Goal: Task Accomplishment & Management: Manage account settings

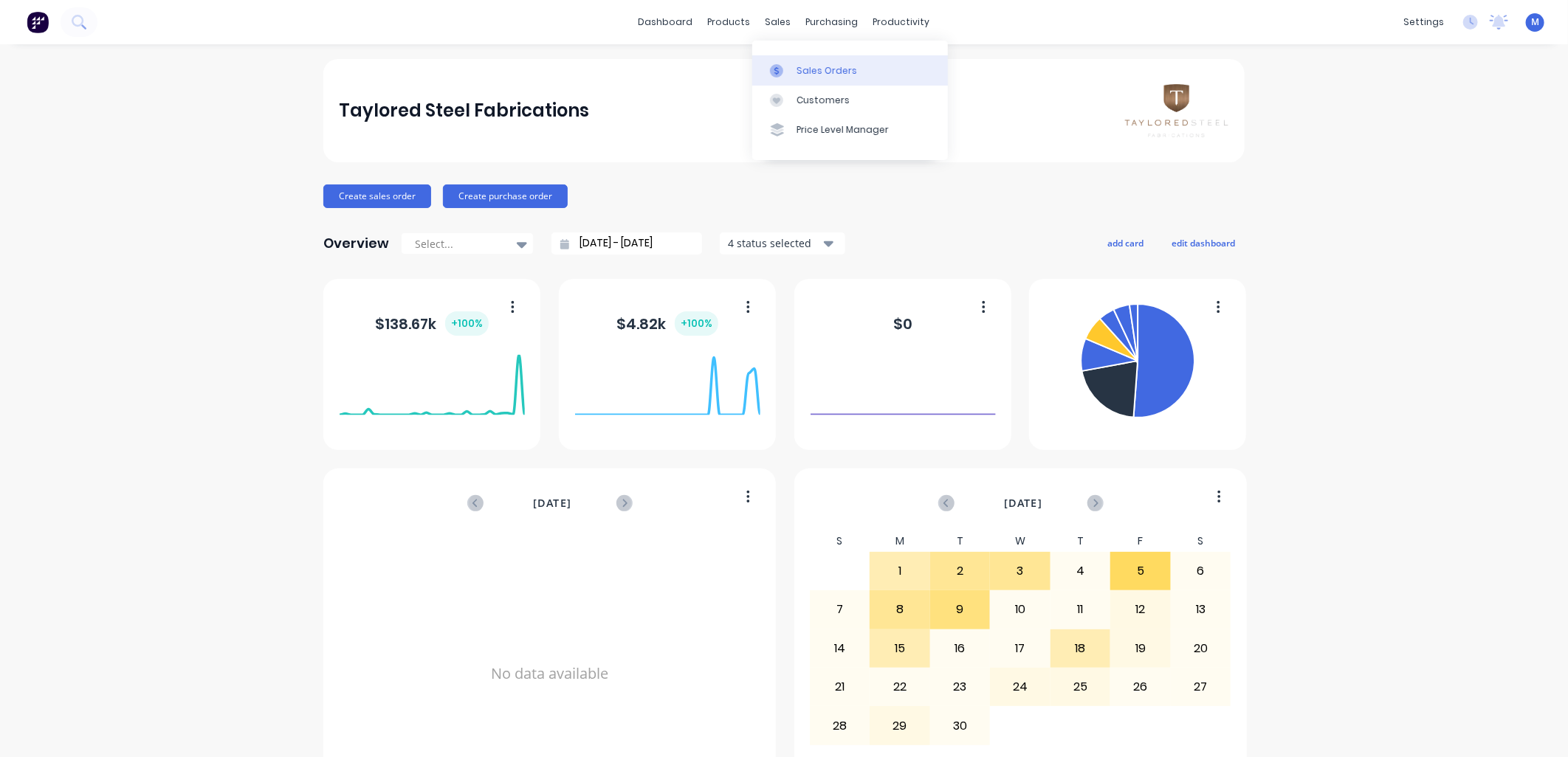
click at [785, 59] on link "Sales Orders" at bounding box center [850, 70] width 195 height 30
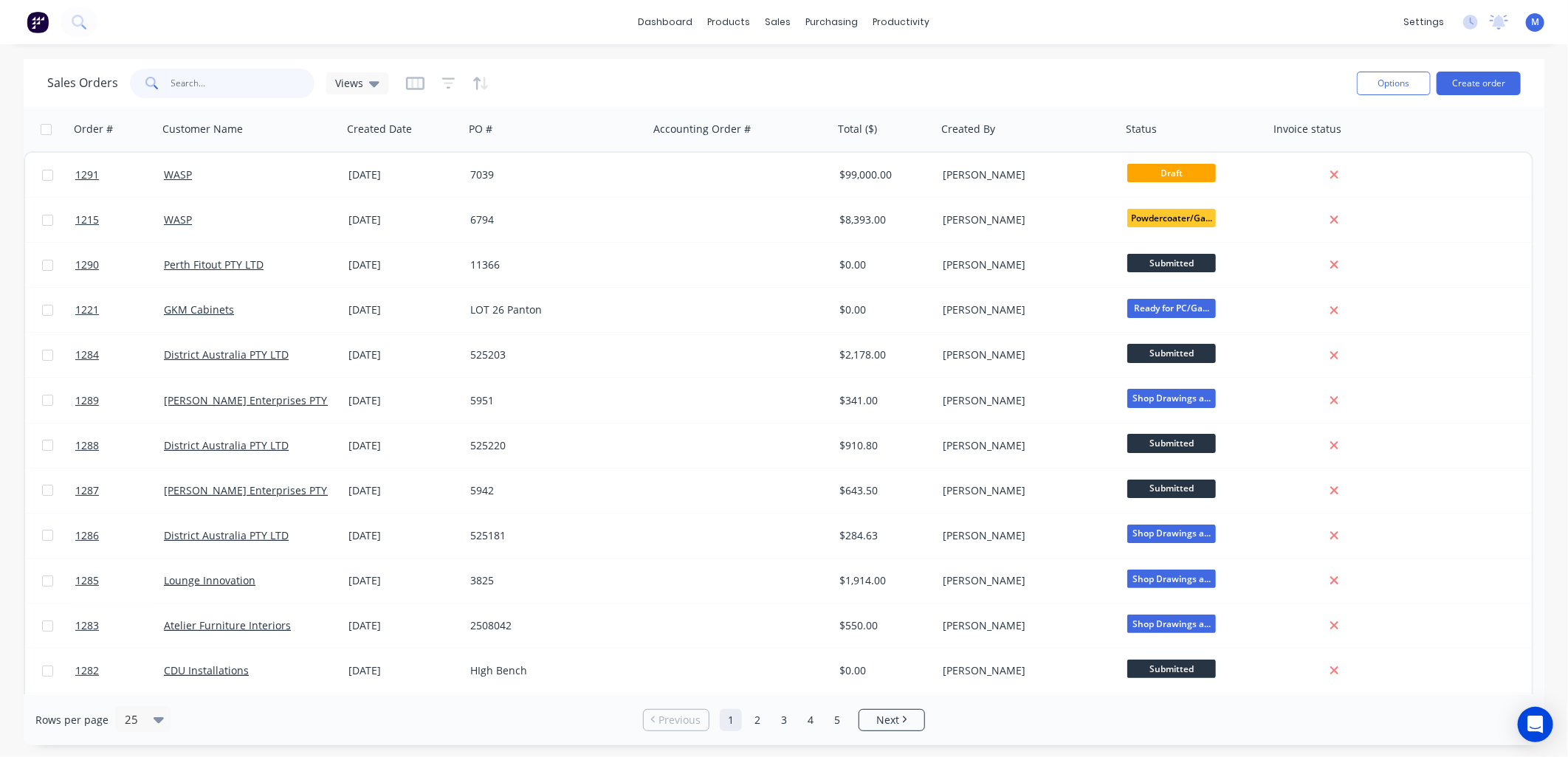
click at [215, 91] on input "text" at bounding box center [242, 84] width 144 height 30
type input "906"
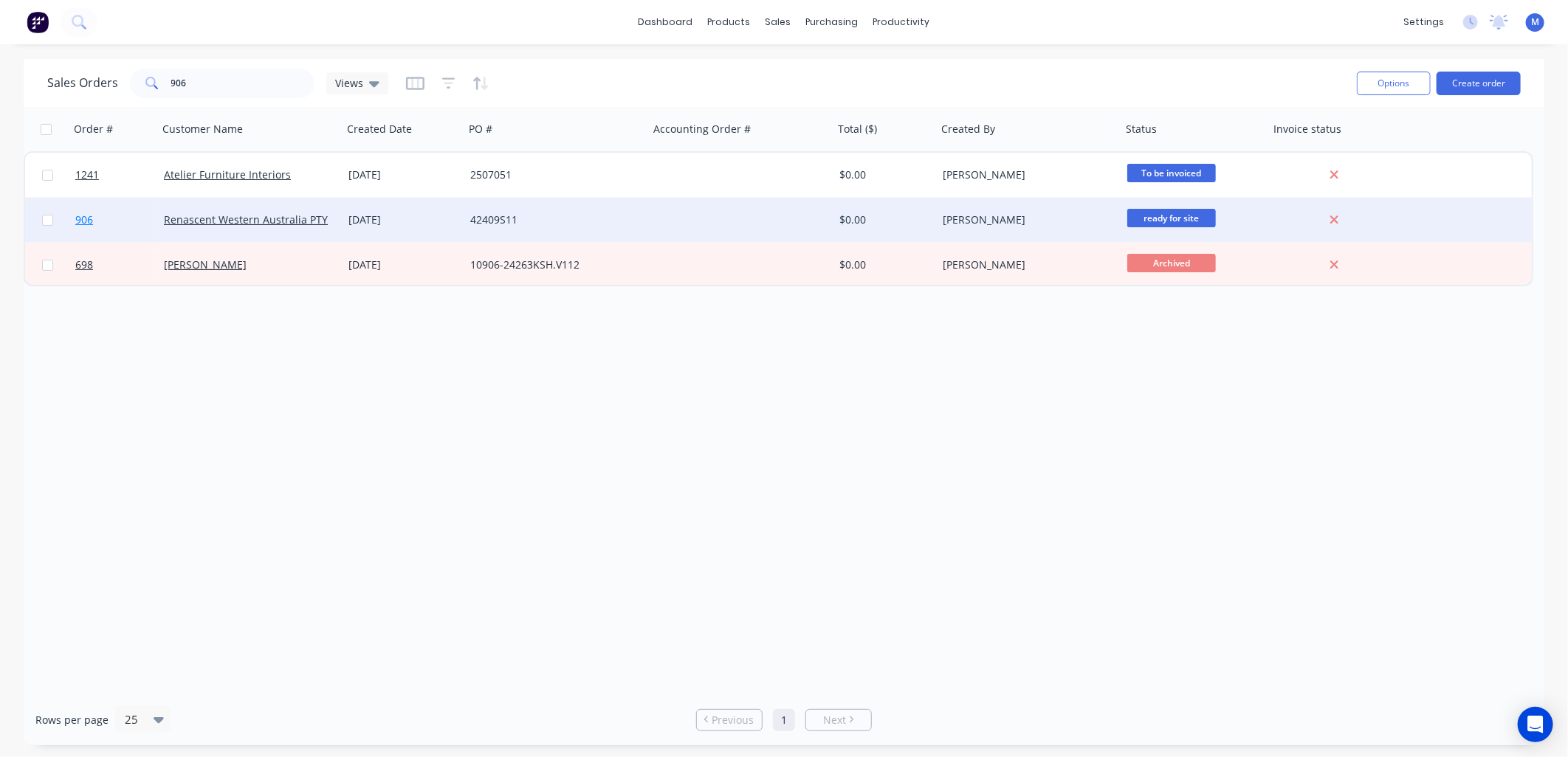
click at [80, 218] on span "906" at bounding box center [85, 220] width 18 height 15
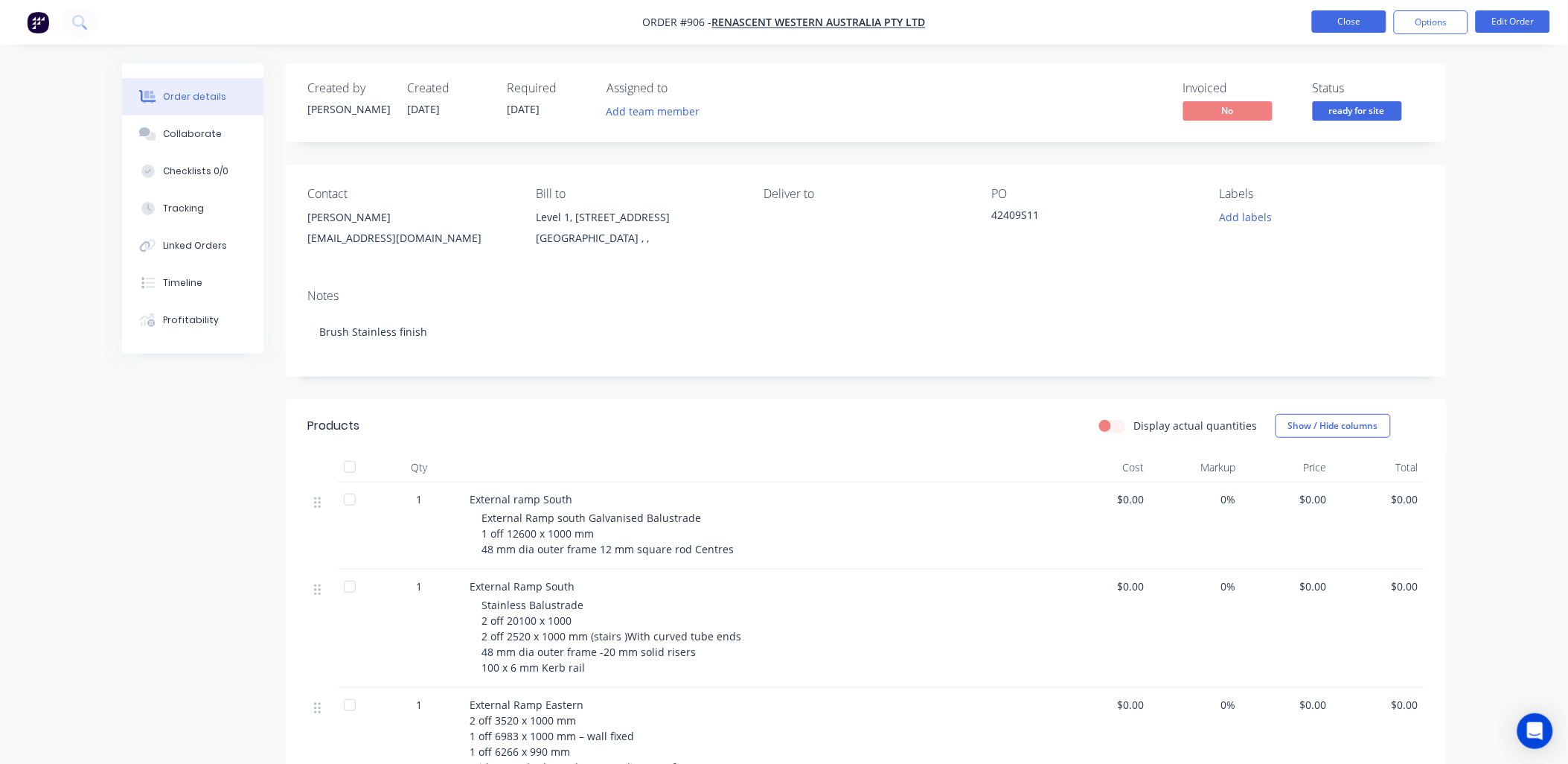
click at [1344, 26] on button "Close" at bounding box center [1349, 22] width 75 height 22
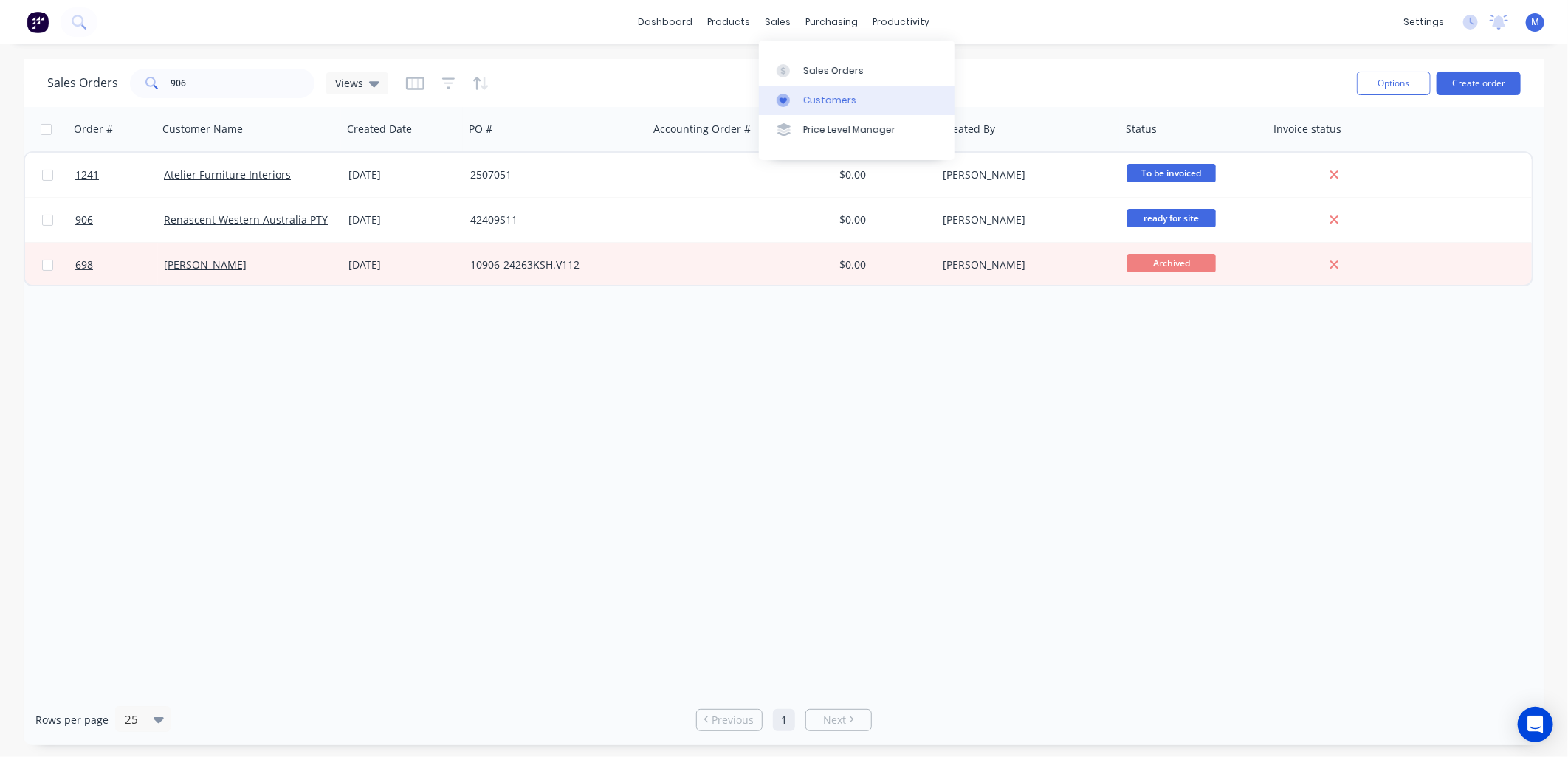
click at [802, 89] on link "Customers" at bounding box center [857, 100] width 195 height 30
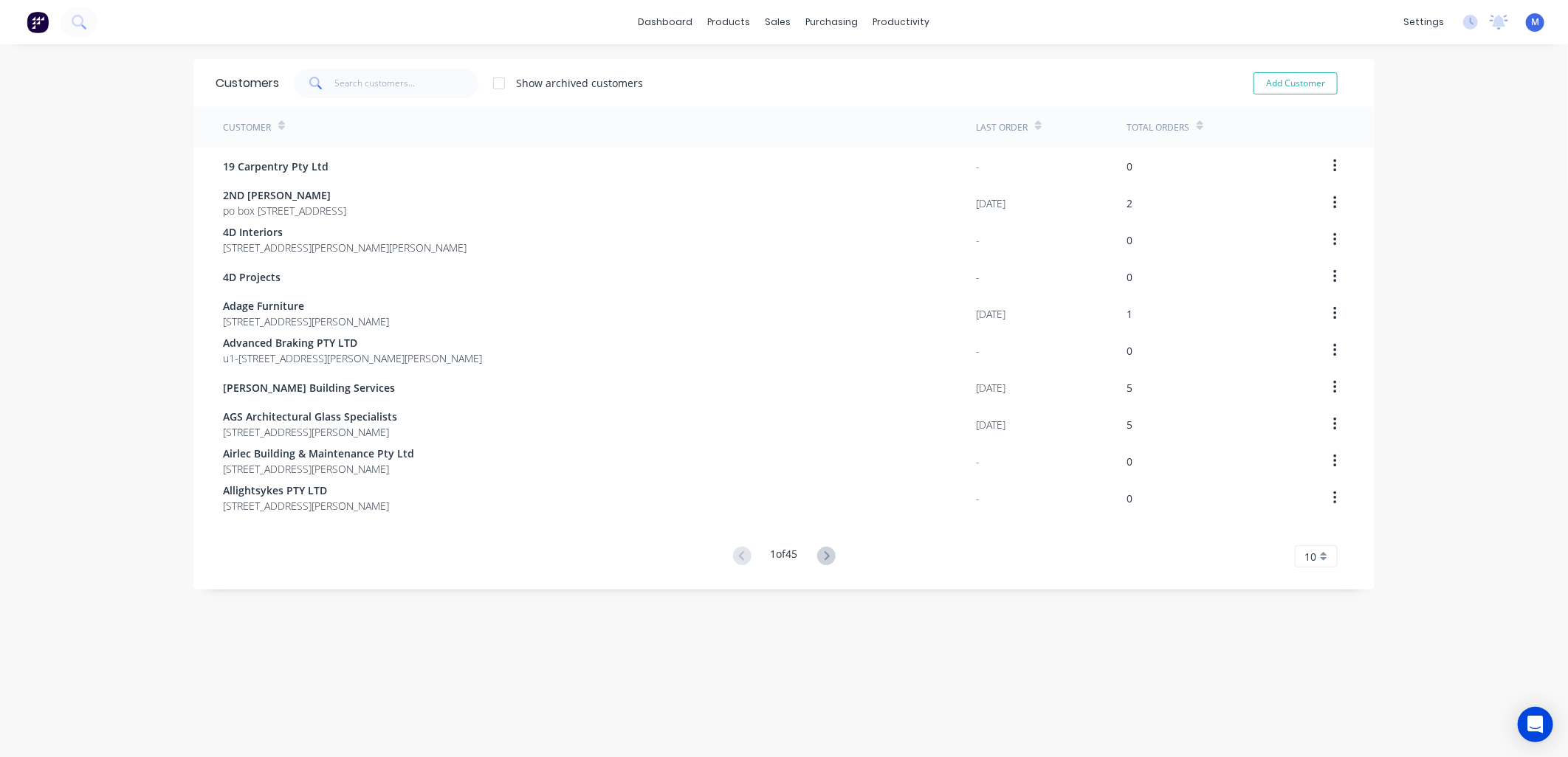
click at [315, 79] on icon at bounding box center [315, 83] width 13 height 13
click at [335, 84] on input "text" at bounding box center [407, 84] width 144 height 30
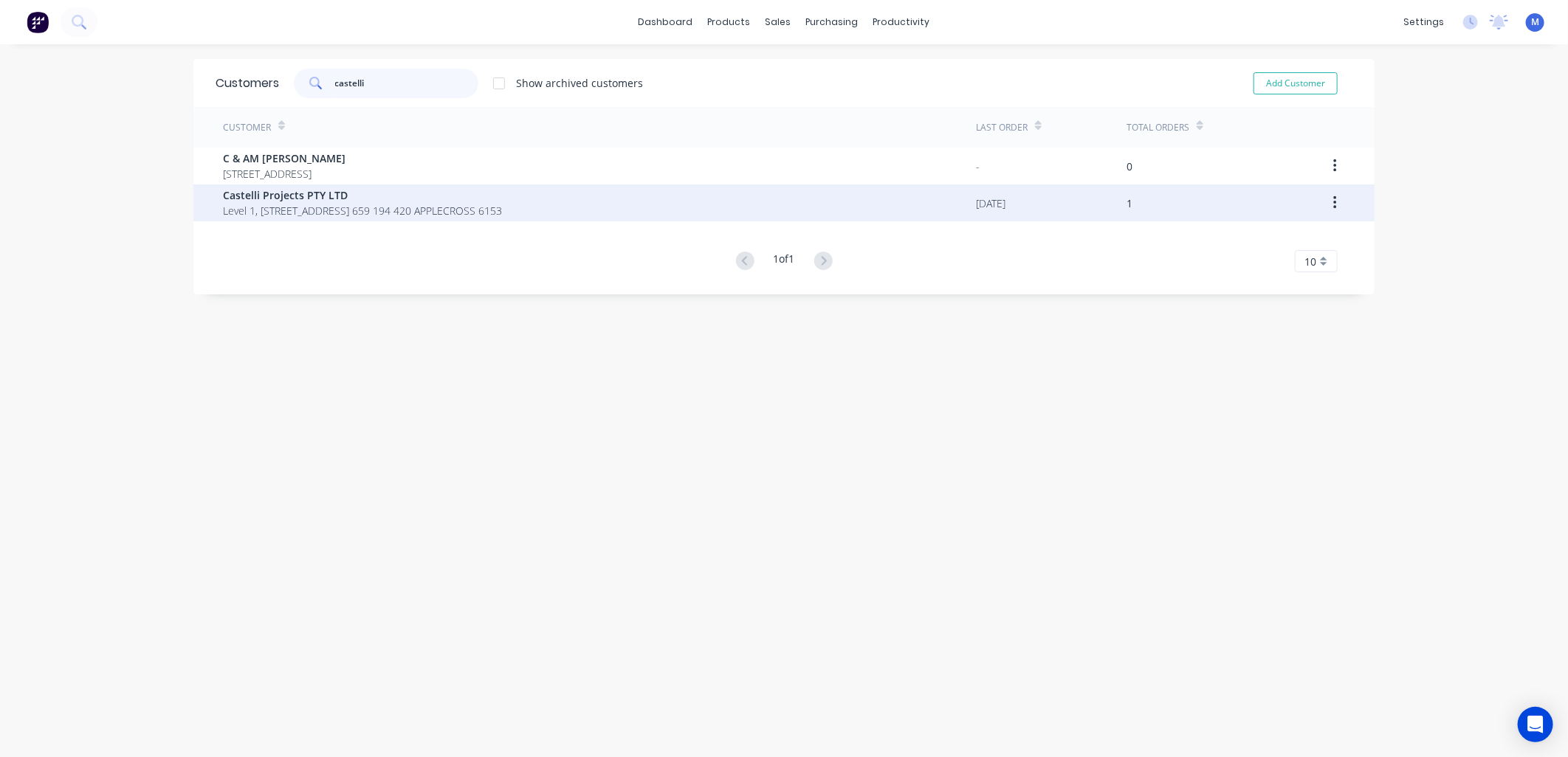
type input "castelli"
click at [297, 194] on span "Castelli Projects PTY LTD" at bounding box center [362, 195] width 279 height 16
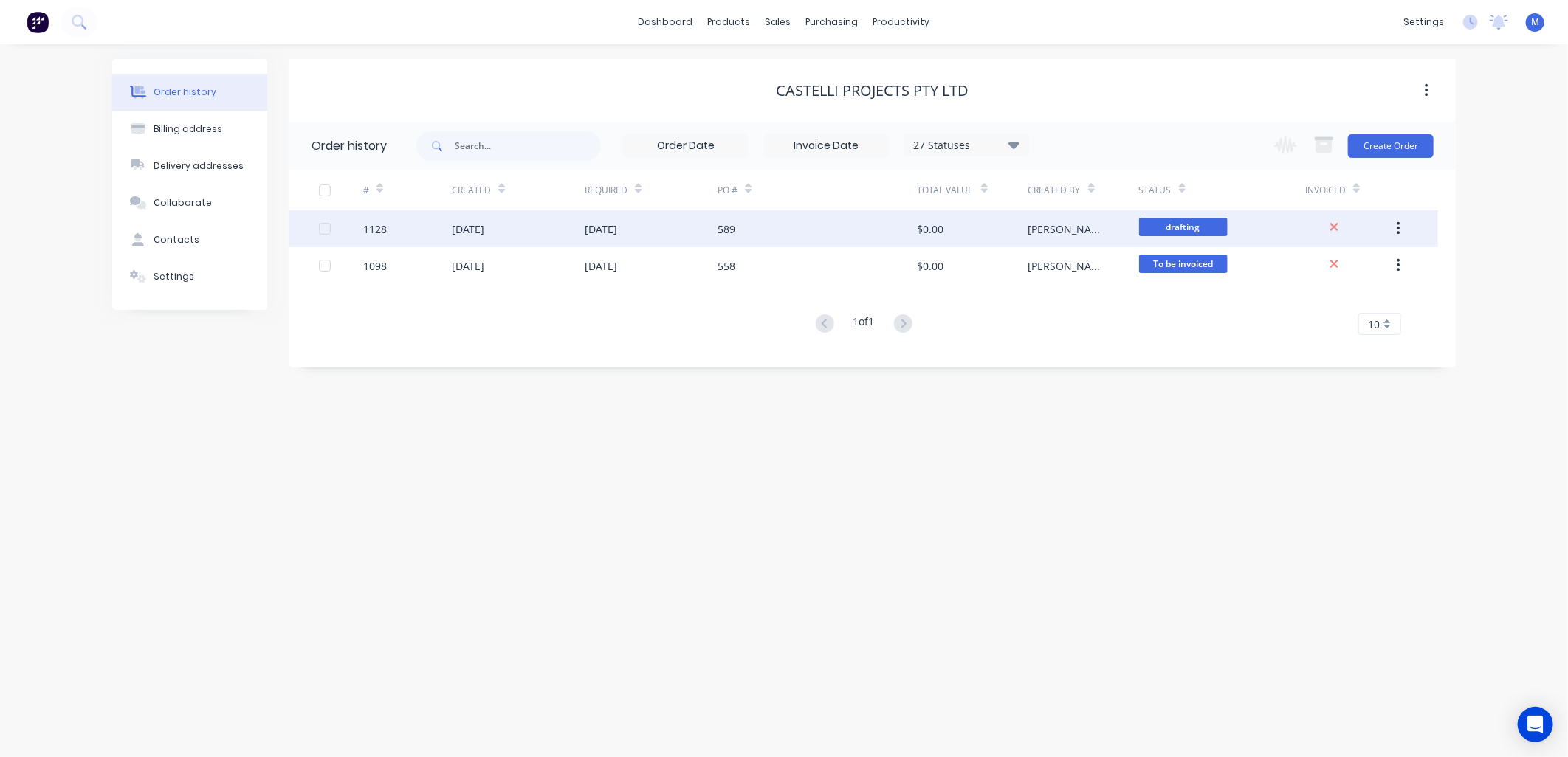
click at [724, 218] on div "589" at bounding box center [816, 228] width 200 height 37
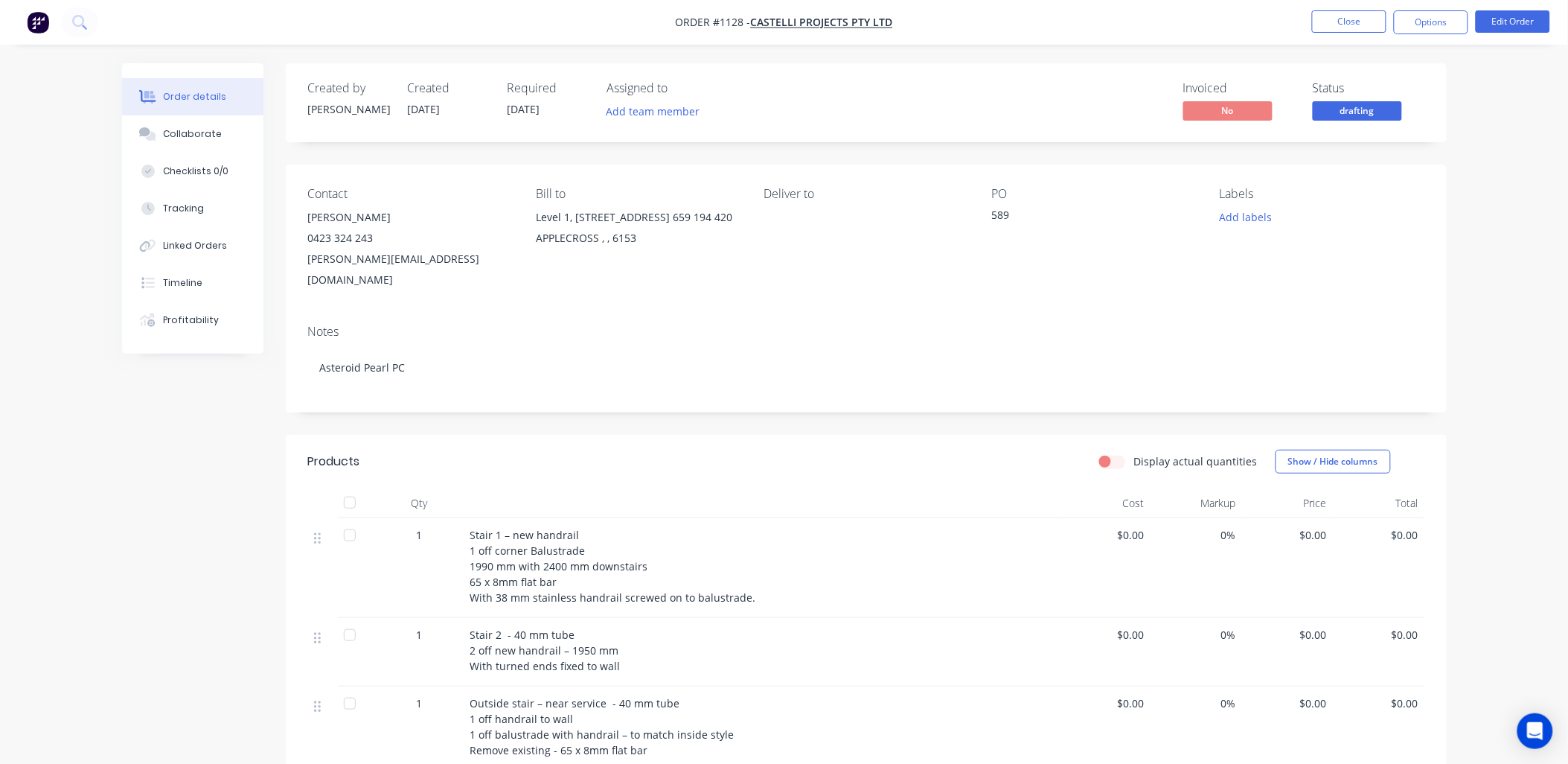
scroll to position [83, 0]
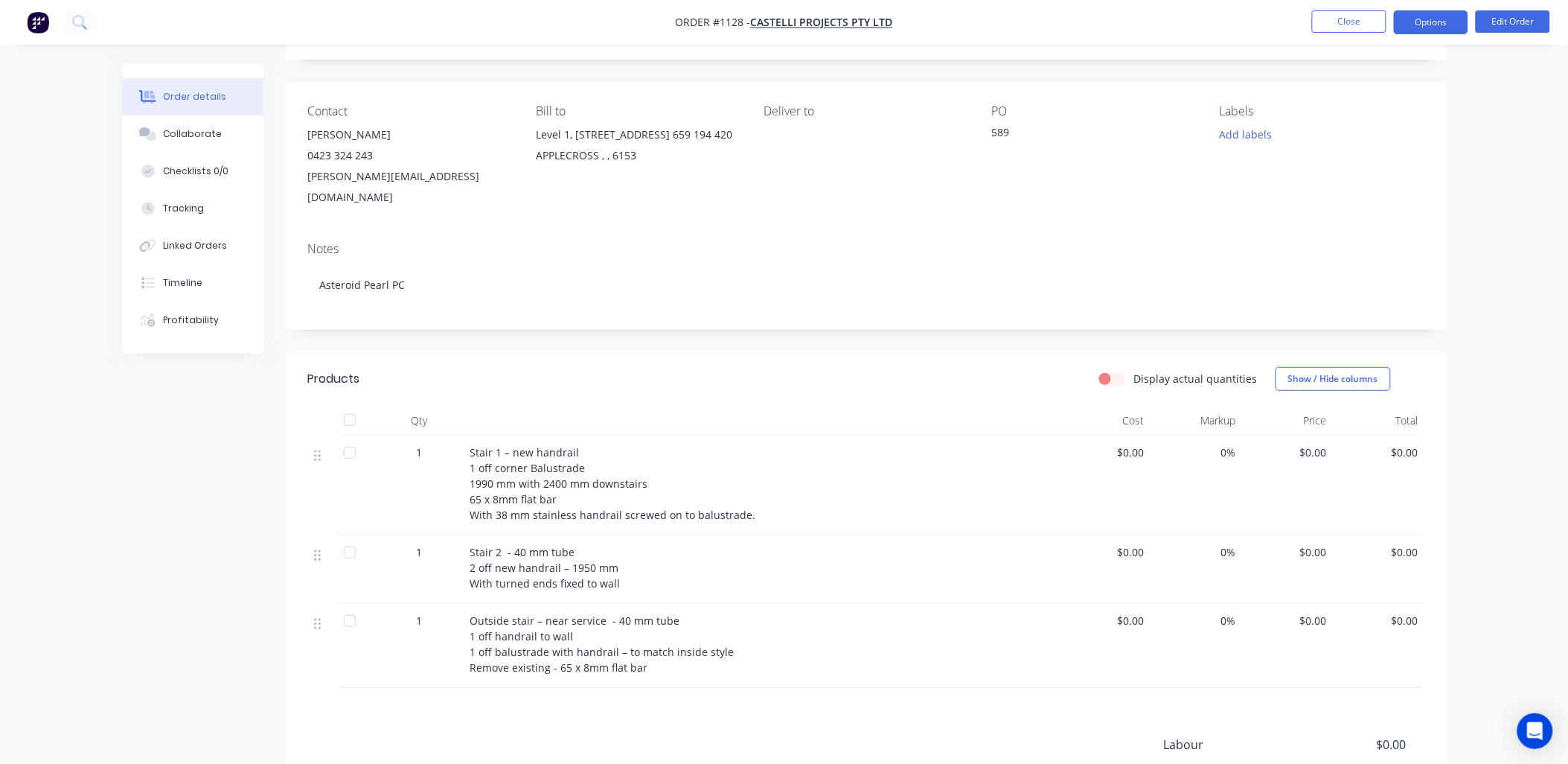
click at [1427, 22] on button "Options" at bounding box center [1431, 22] width 75 height 24
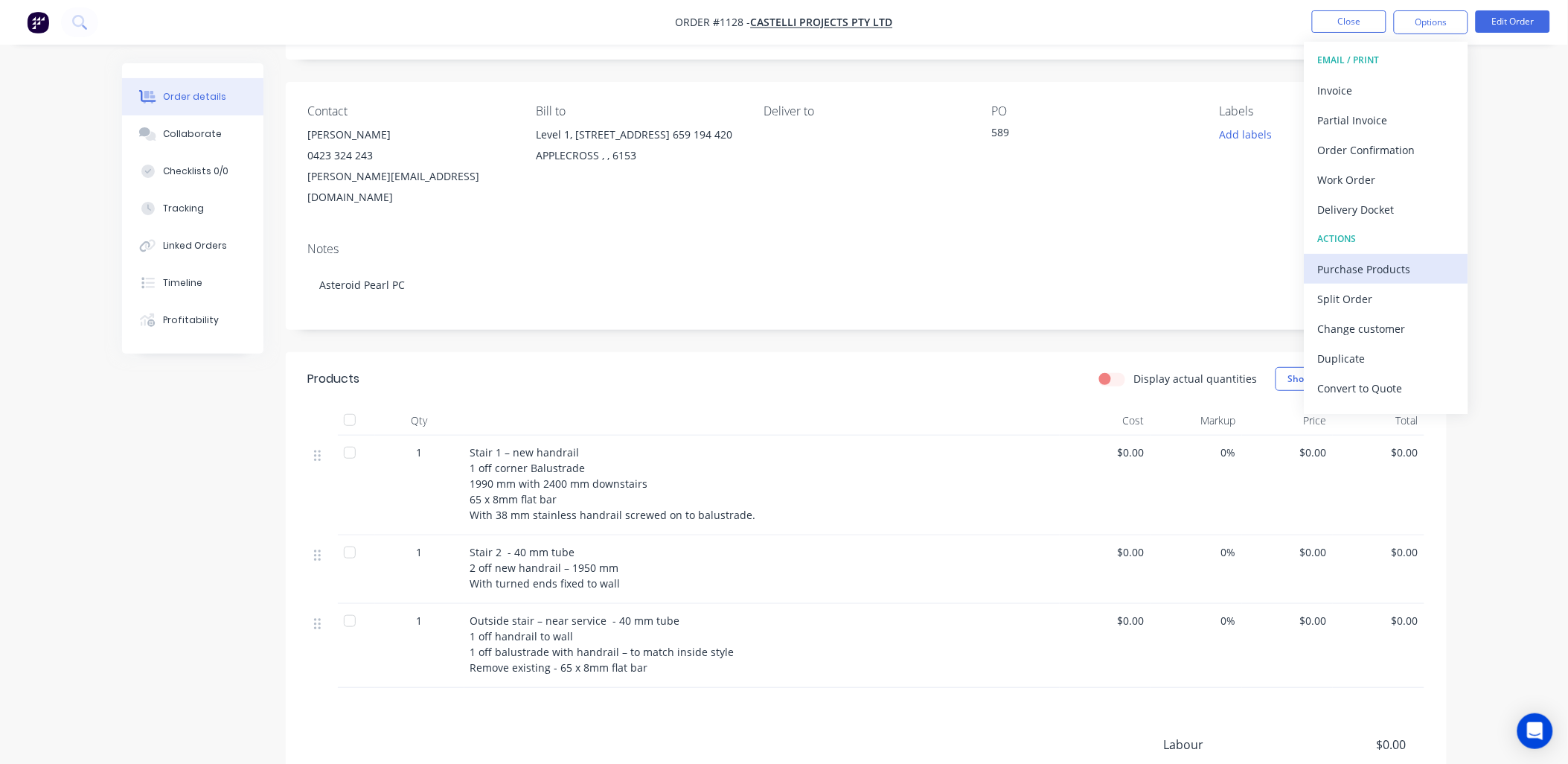
click at [1382, 264] on div "Purchase Products" at bounding box center [1386, 269] width 137 height 22
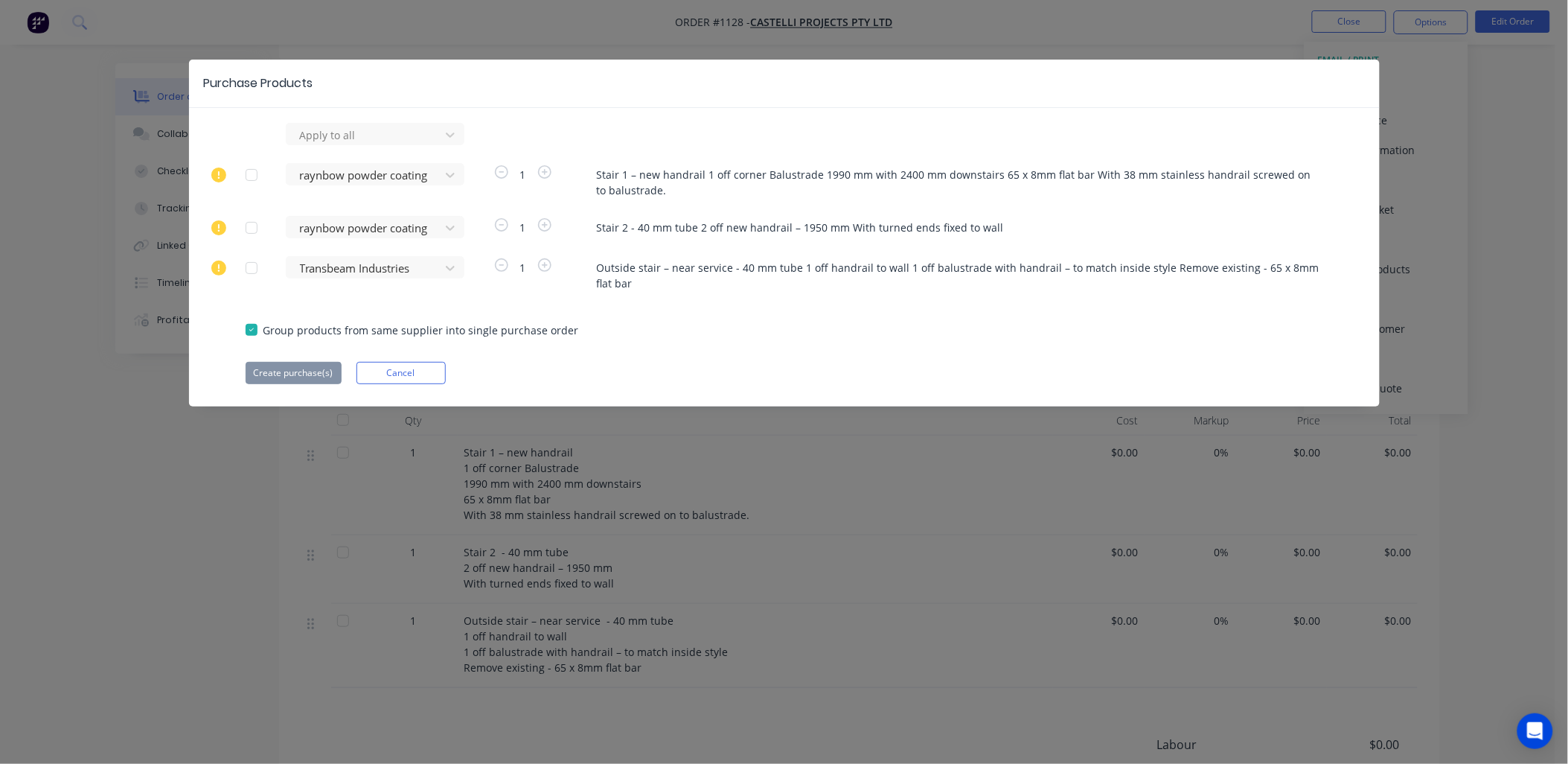
click at [247, 270] on div at bounding box center [252, 268] width 30 height 30
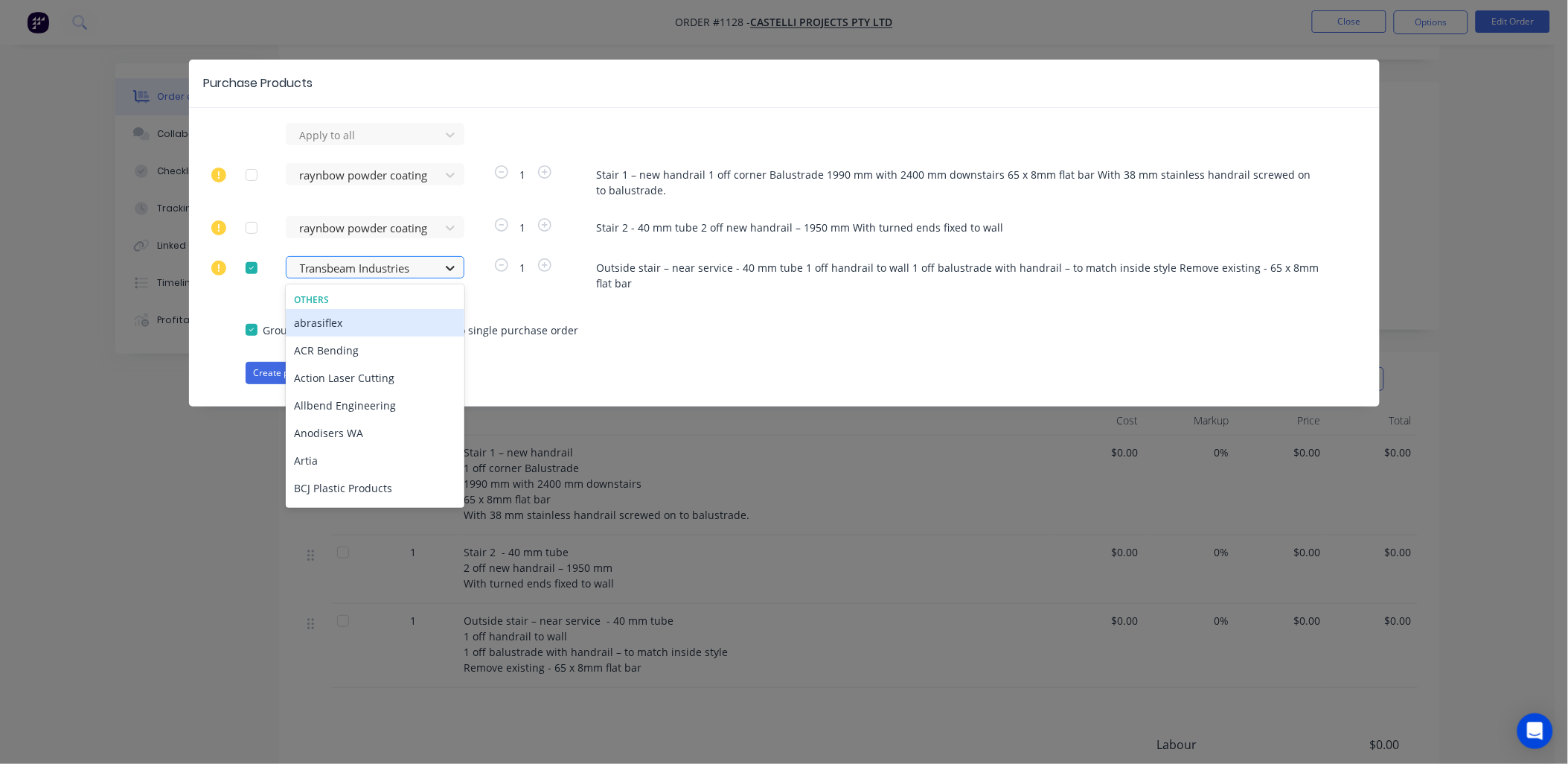
click at [446, 268] on icon at bounding box center [451, 268] width 15 height 15
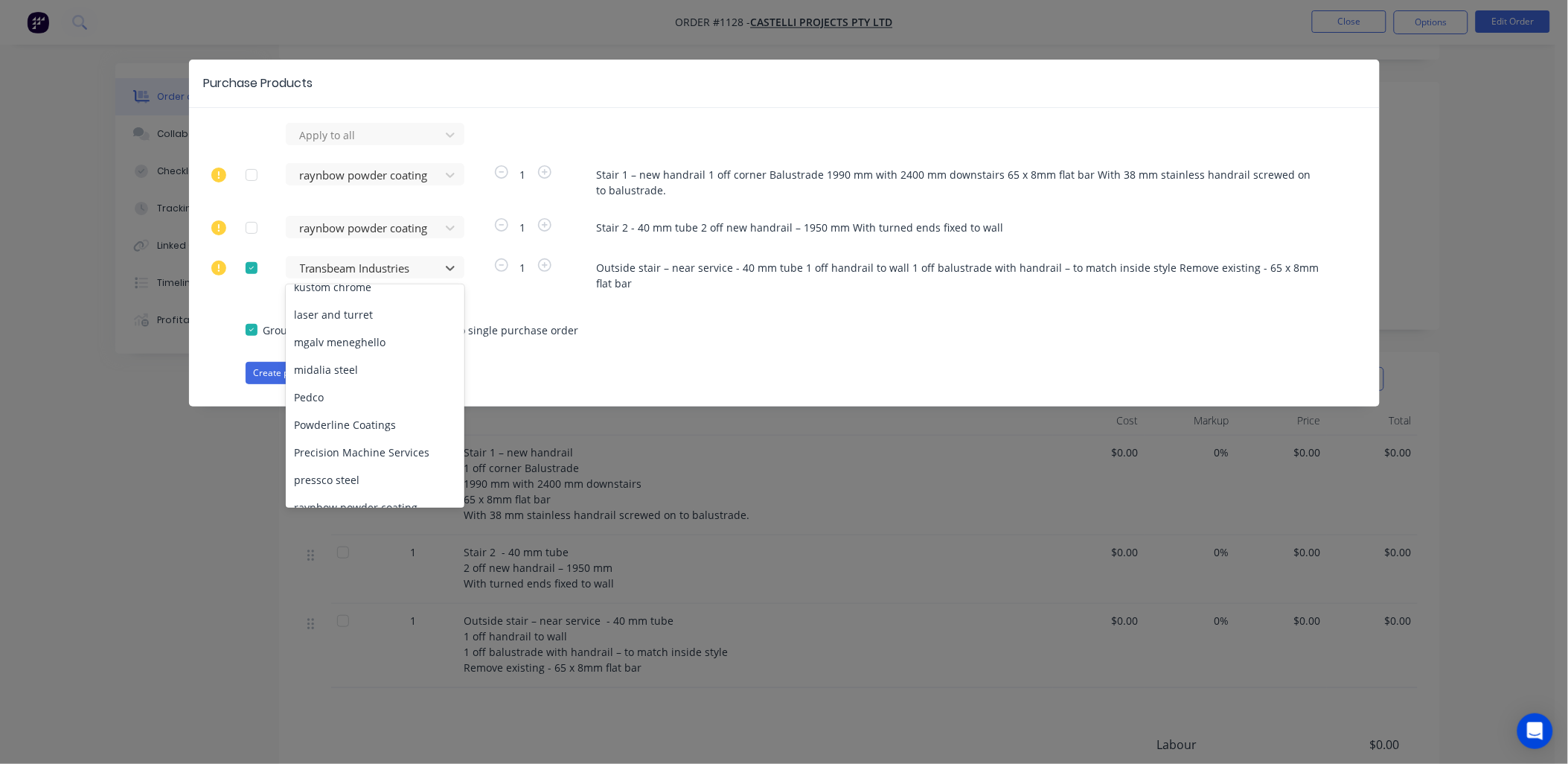
scroll to position [578, 0]
click at [388, 411] on div "raynbow powder coating" at bounding box center [375, 424] width 179 height 27
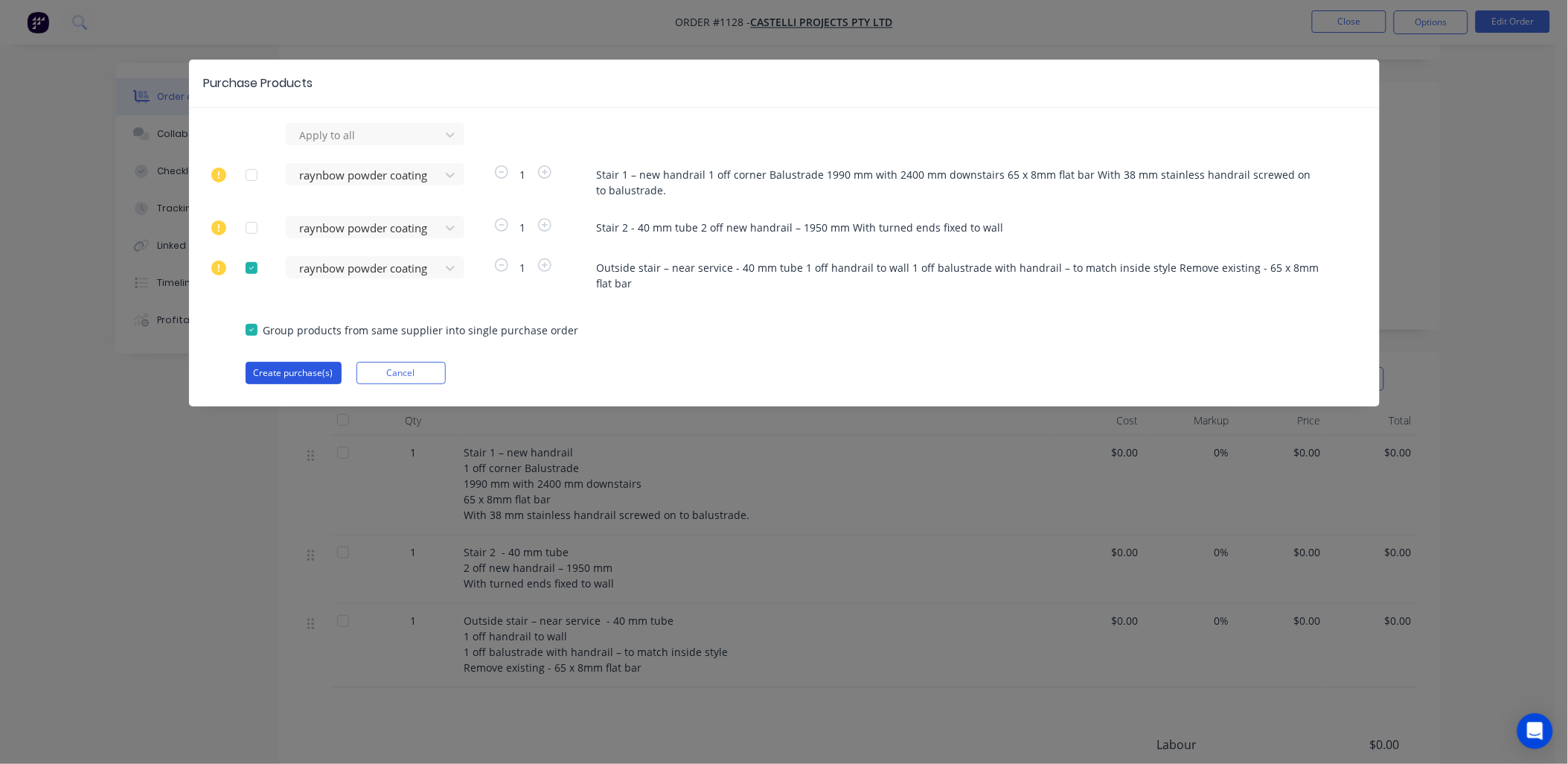
click at [295, 375] on button "Create purchase(s)" at bounding box center [294, 373] width 96 height 22
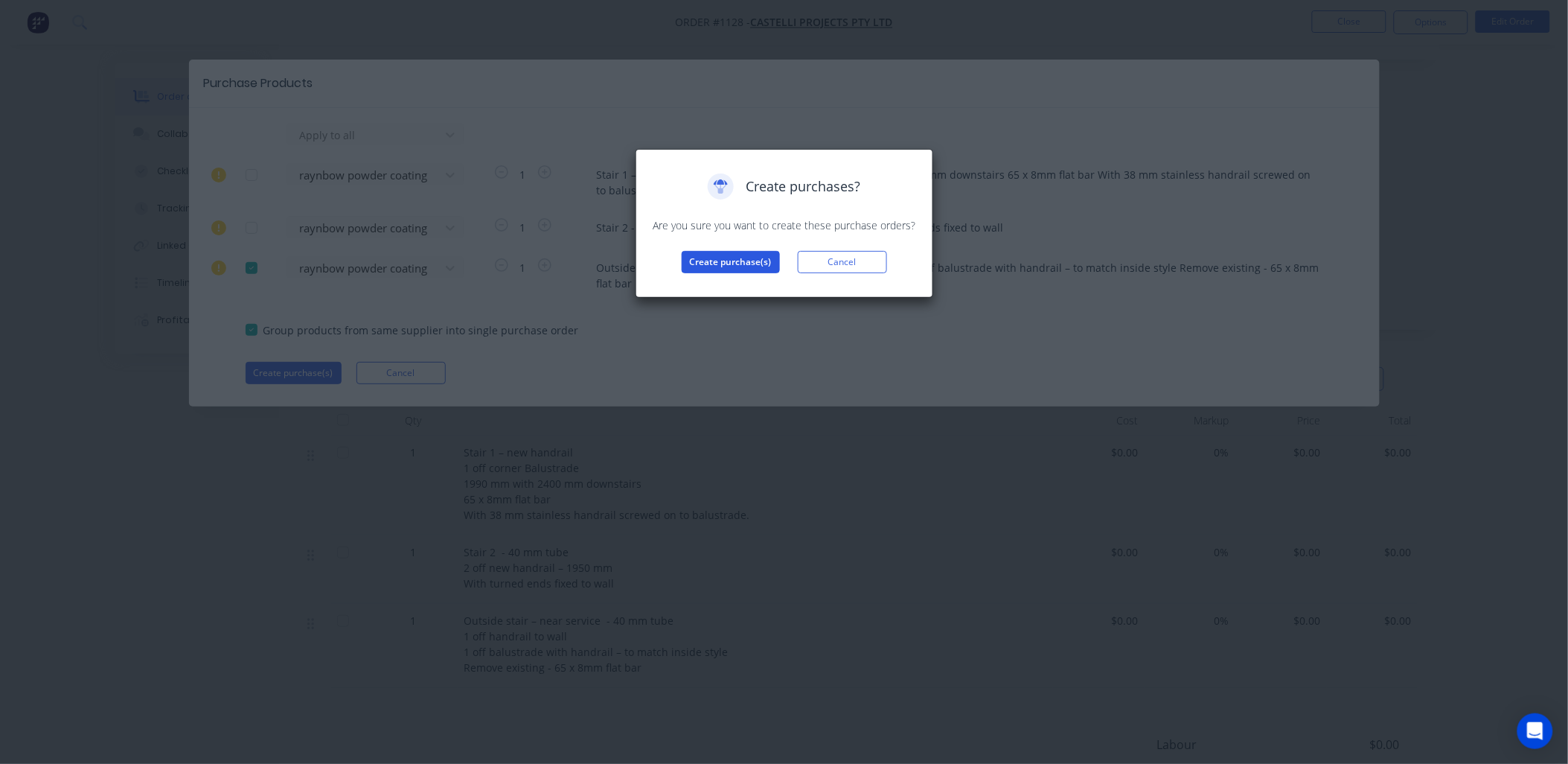
click at [717, 259] on button "Create purchase(s)" at bounding box center [731, 262] width 99 height 22
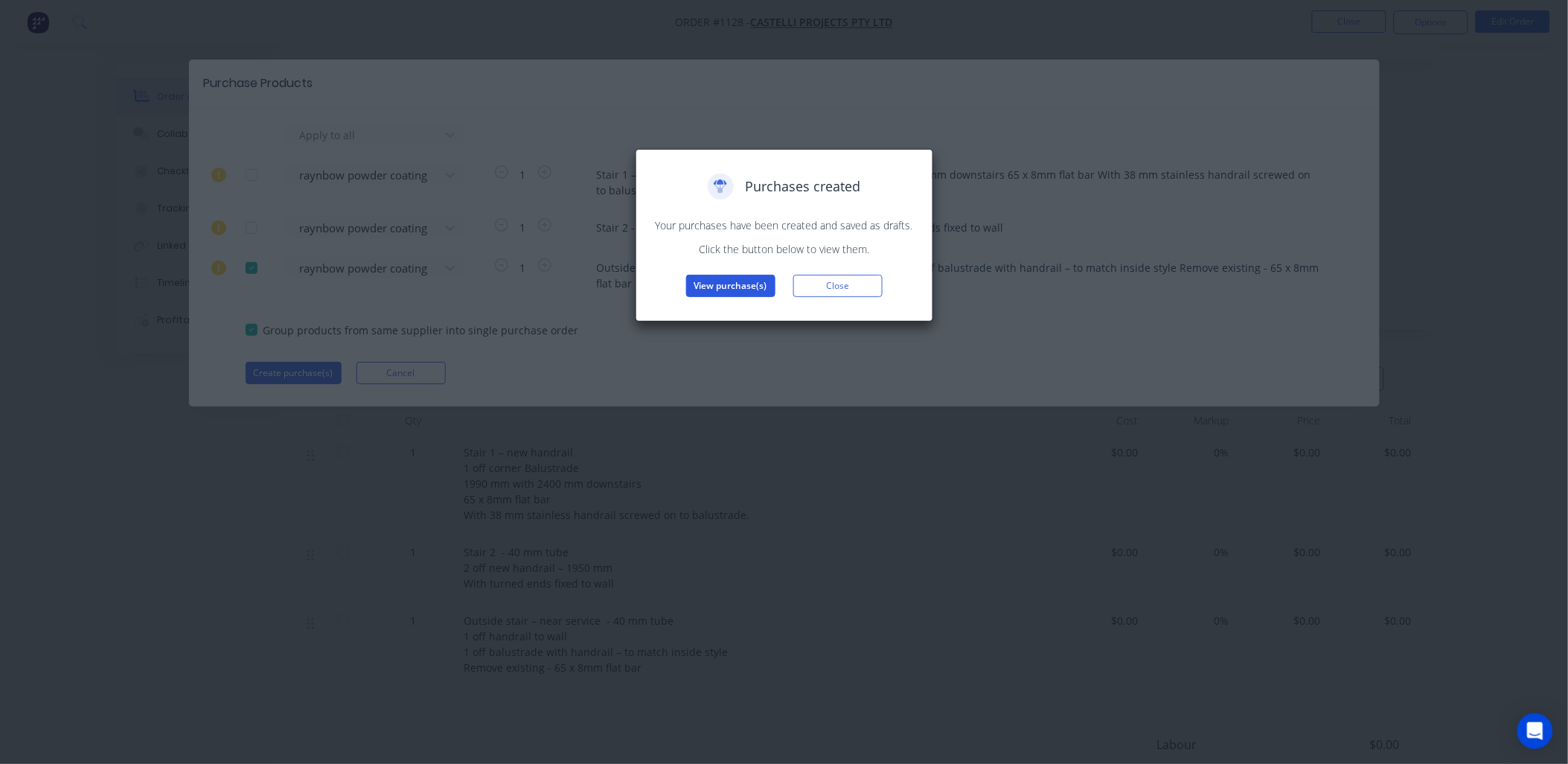
click at [716, 287] on button "View purchase(s)" at bounding box center [731, 286] width 89 height 22
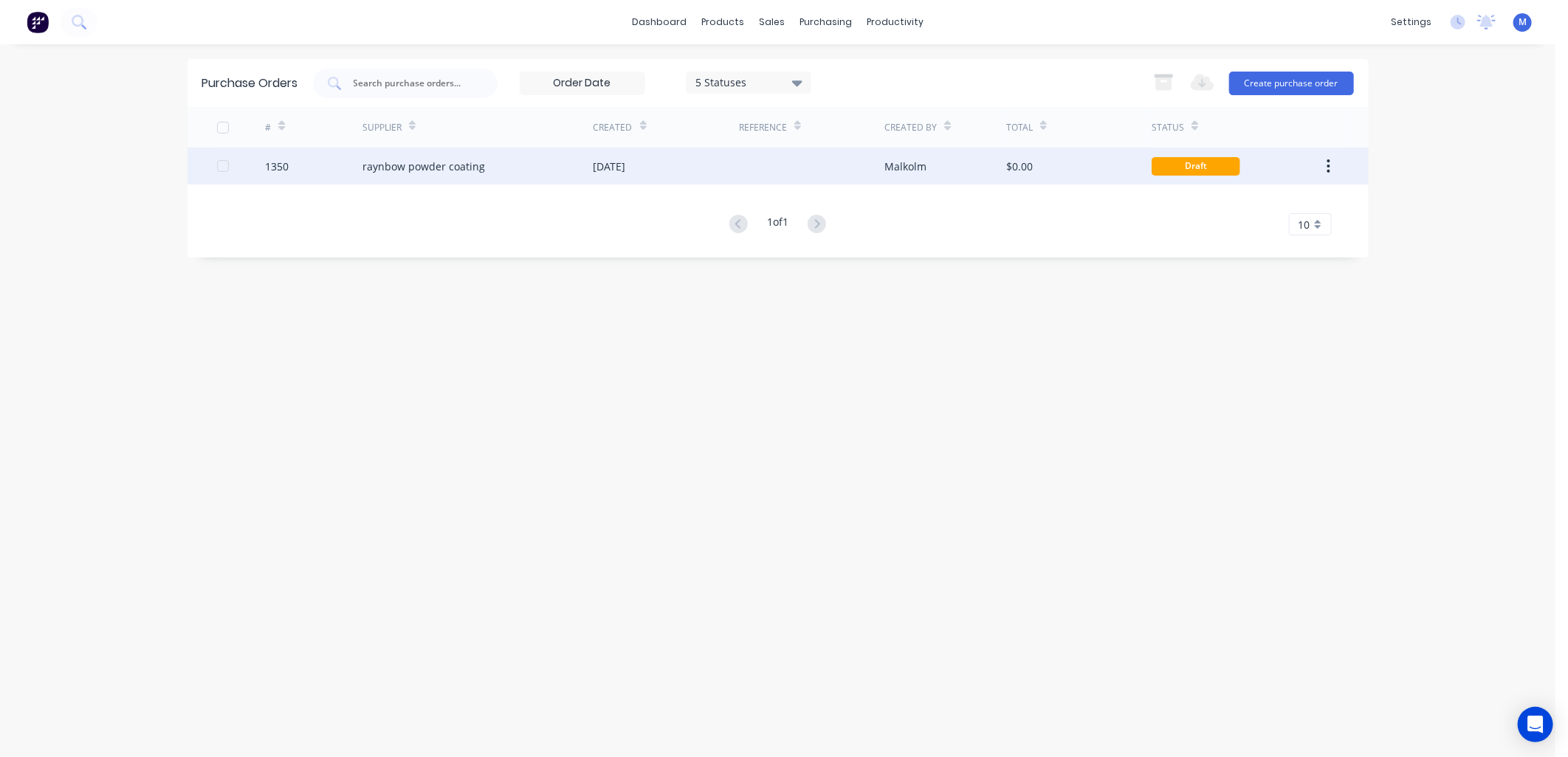
click at [462, 168] on div "raynbow powder coating" at bounding box center [423, 166] width 122 height 16
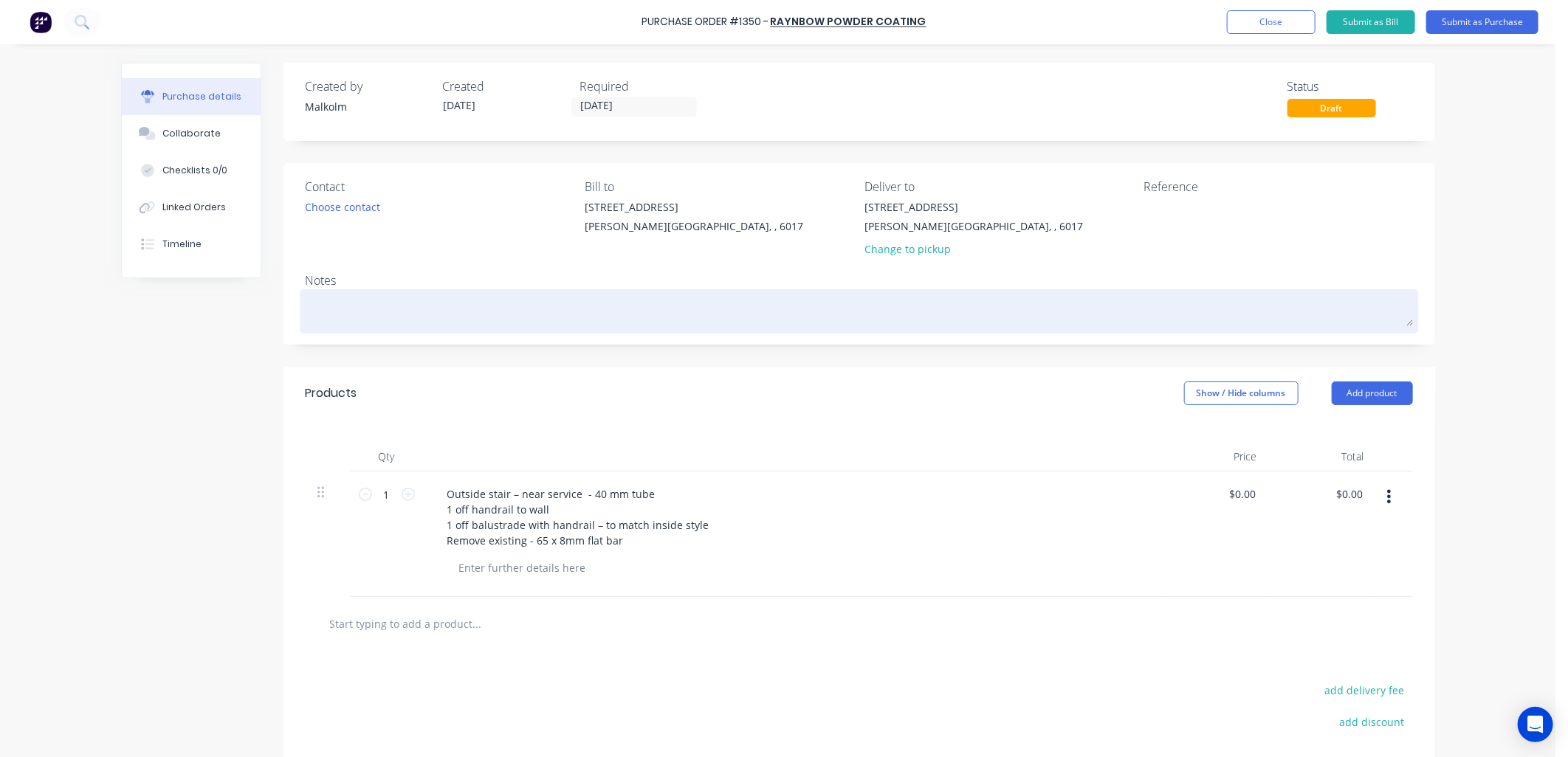
click at [360, 308] on textarea at bounding box center [859, 310] width 1107 height 33
type textarea "x"
type textarea "P"
type textarea "x"
type textarea "PC"
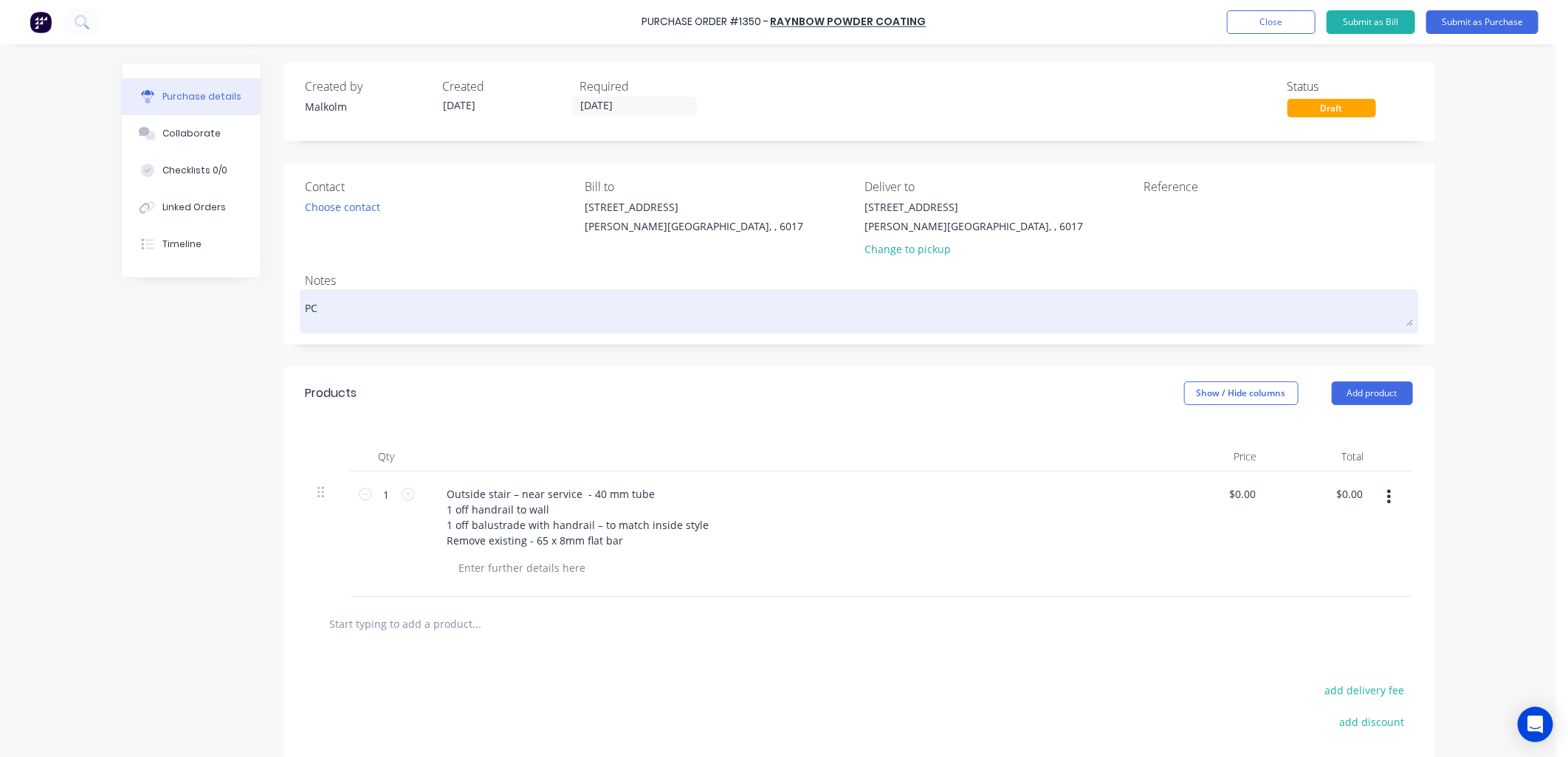
type textarea "x"
type textarea "PC"
type textarea "x"
type textarea "PC A"
type textarea "x"
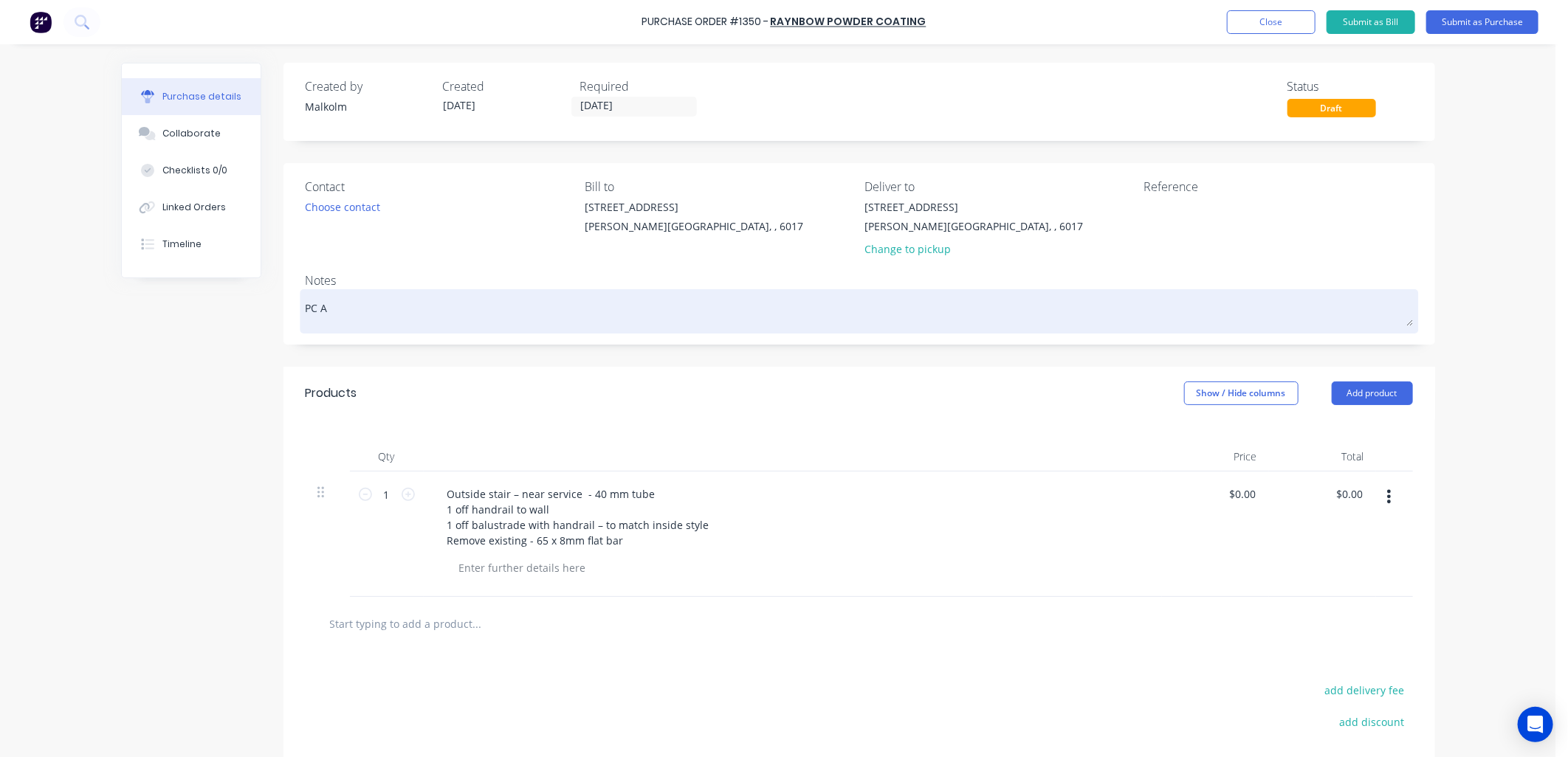
type textarea "PC As"
type textarea "x"
type textarea "PC Ast"
type textarea "x"
type textarea "PC Aste"
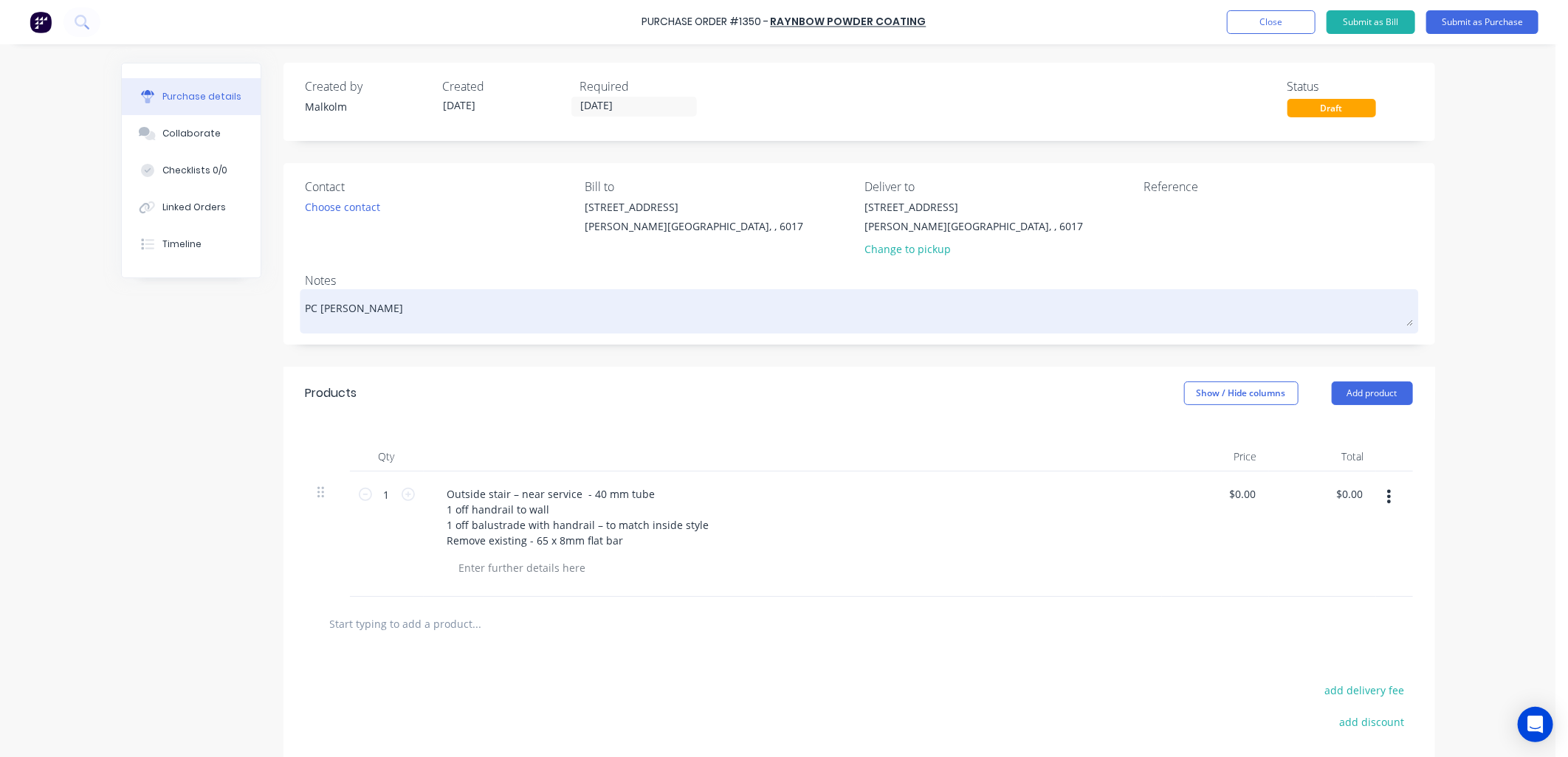
type textarea "x"
type textarea "PC Aster"
type textarea "x"
type textarea "PC Astero"
type textarea "x"
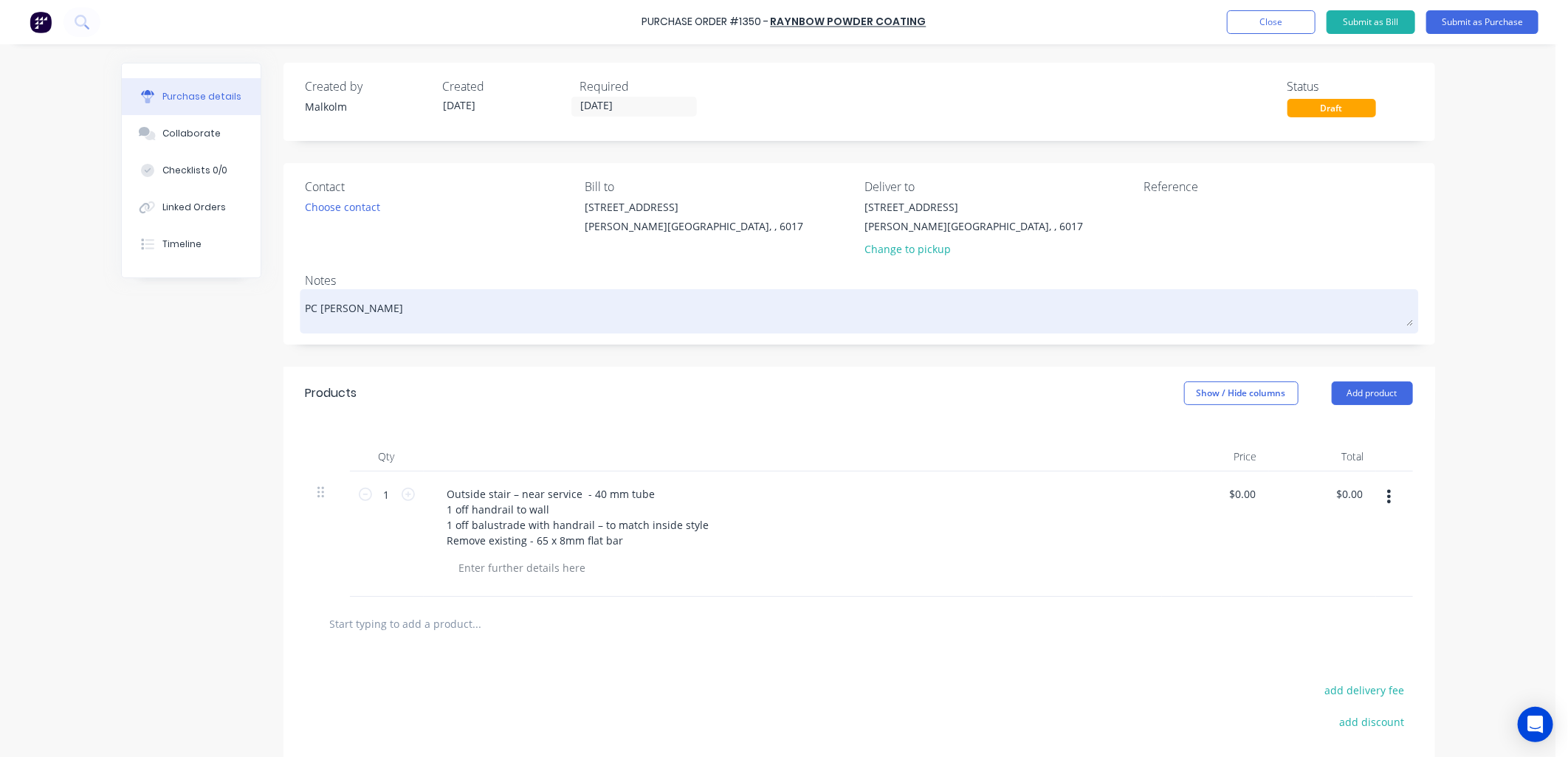
type textarea "PC Asteroi"
type textarea "x"
type textarea "PC Asteroid"
type textarea "x"
type textarea "PC Asteroid"
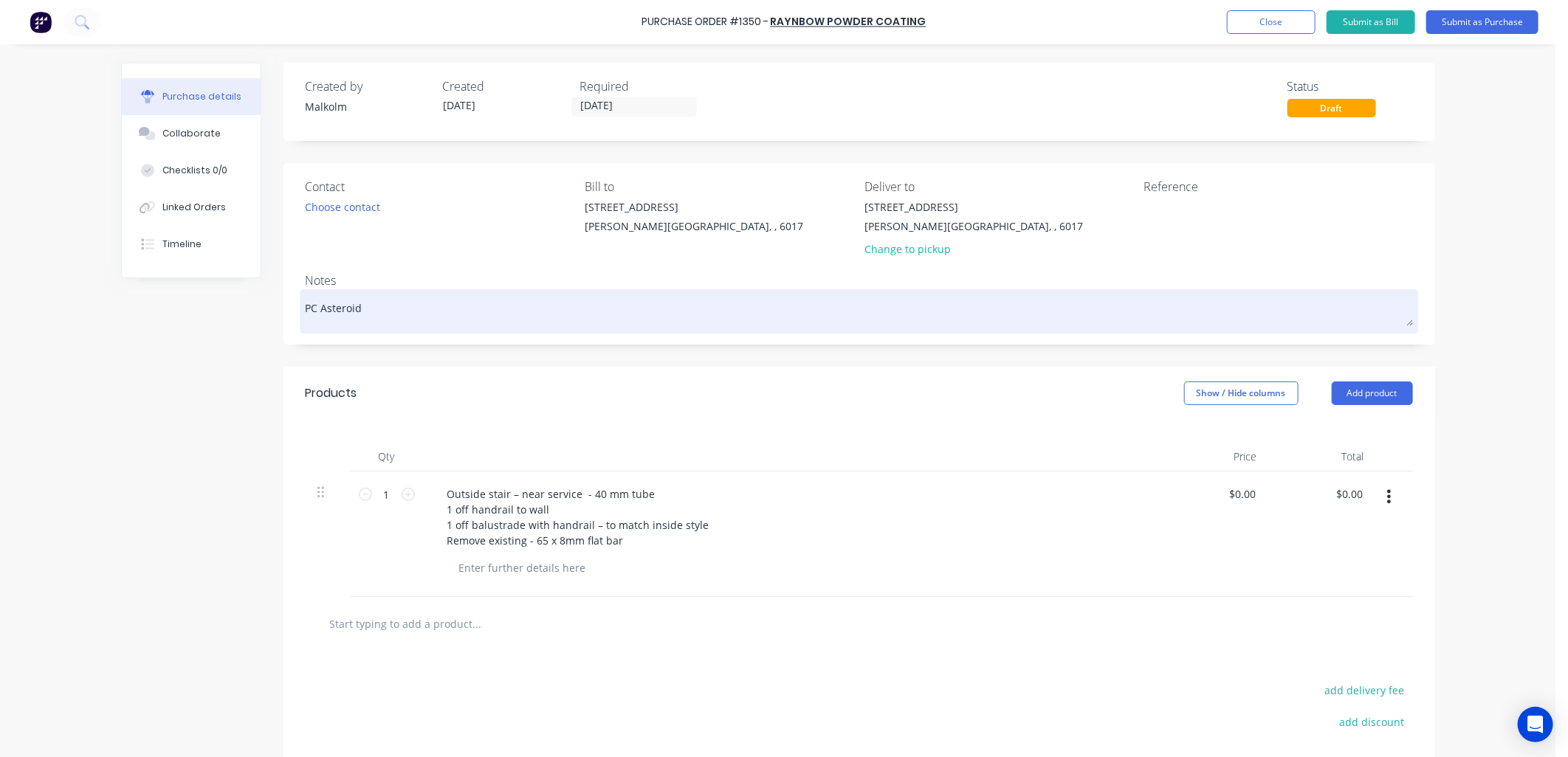
type textarea "x"
type textarea "PC Asteroid p"
type textarea "x"
type textarea "PC Asteroid pe"
type textarea "x"
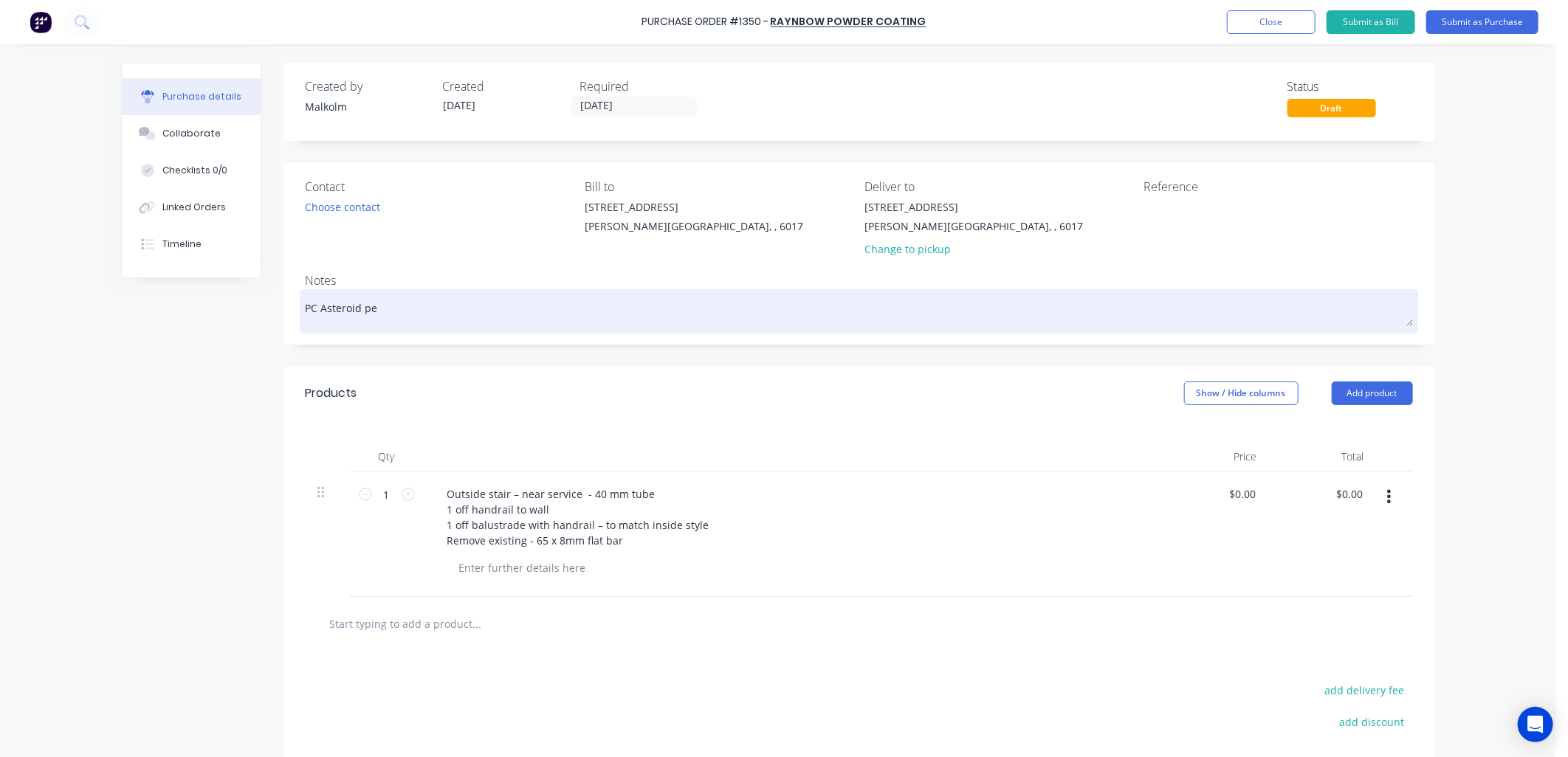
type textarea "PC Asteroid pea"
type textarea "x"
type textarea "PC Asteroid pear"
type textarea "x"
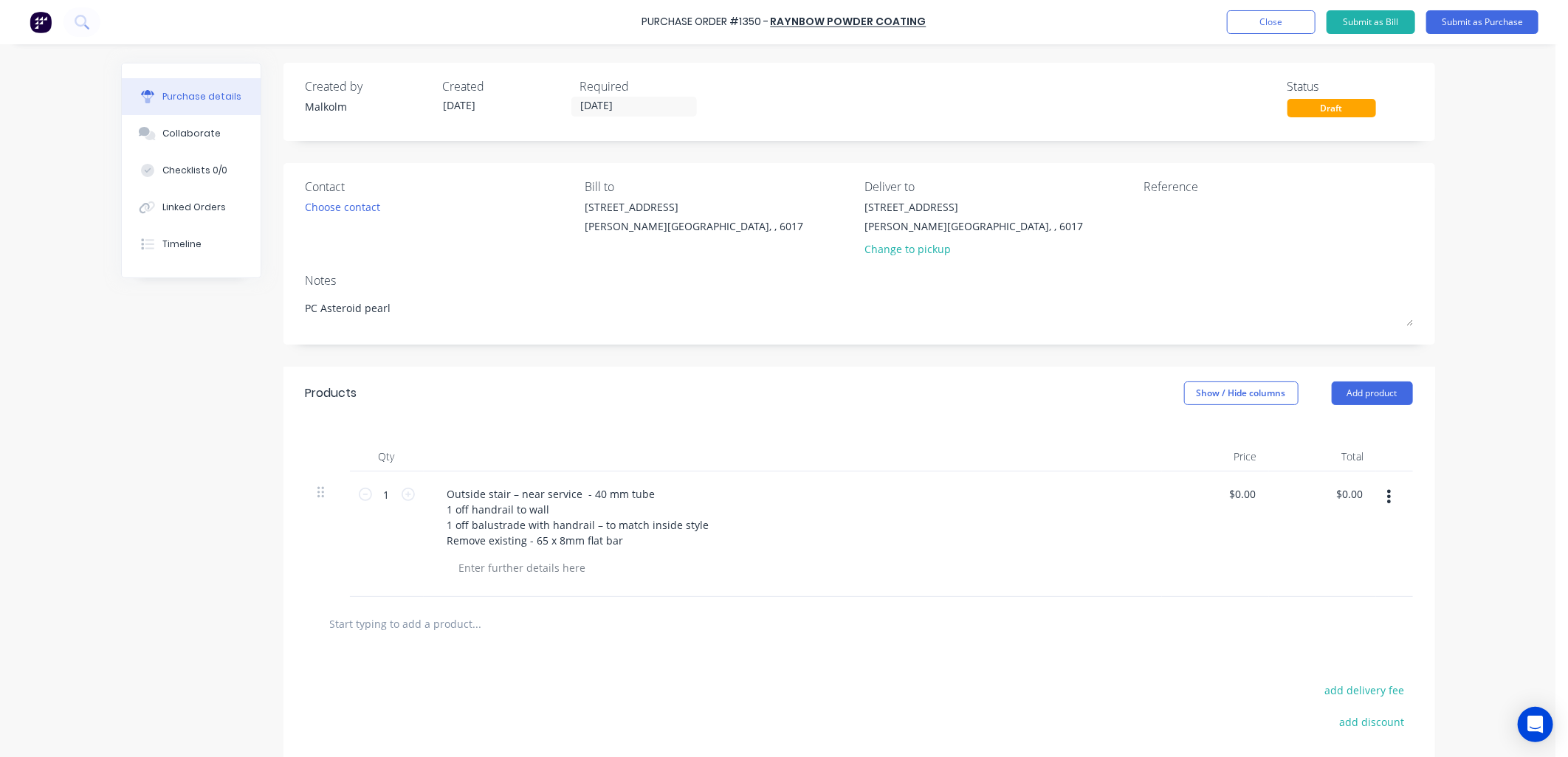
type textarea "PC Asteroid pearl"
type textarea "x"
type textarea "PC Asteroid pearl"
click at [462, 283] on div "Notes" at bounding box center [859, 281] width 1107 height 18
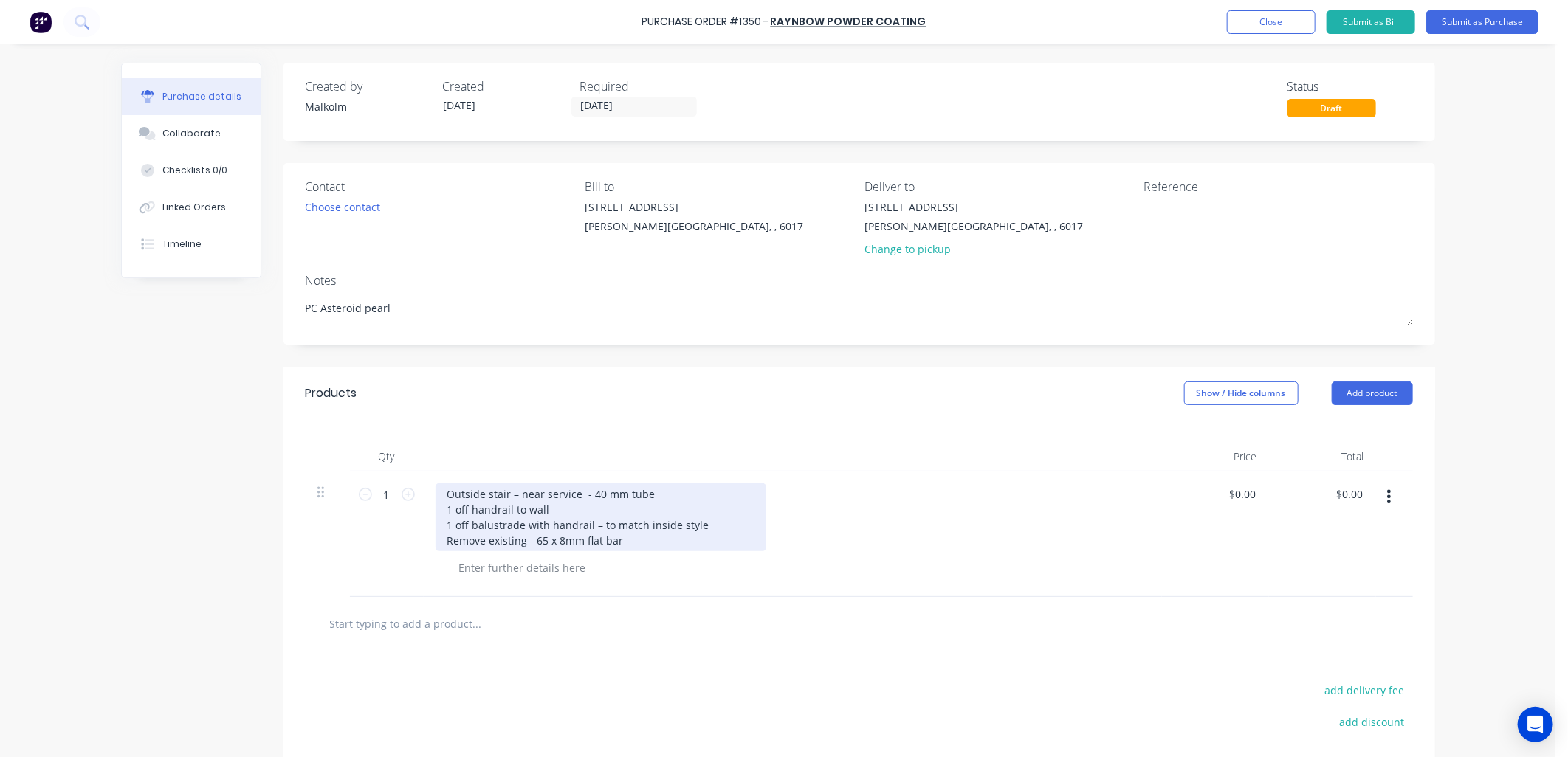
type textarea "x"
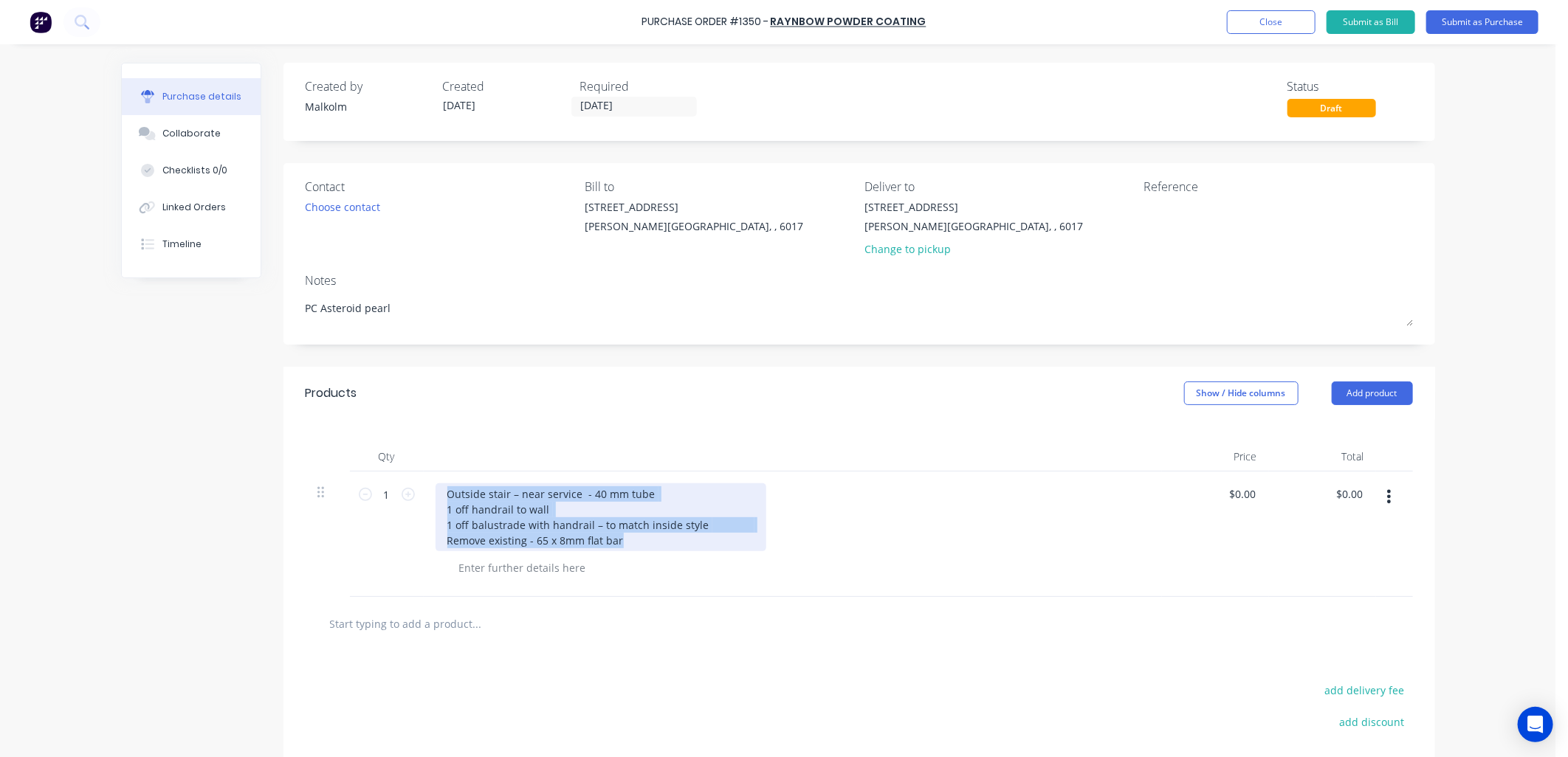
drag, startPoint x: 441, startPoint y: 496, endPoint x: 637, endPoint y: 550, distance: 203.3
click at [637, 550] on div "Outside stair – near service - 40 mm tube 1 off handrail to wall 1 off balustra…" at bounding box center [600, 517] width 331 height 68
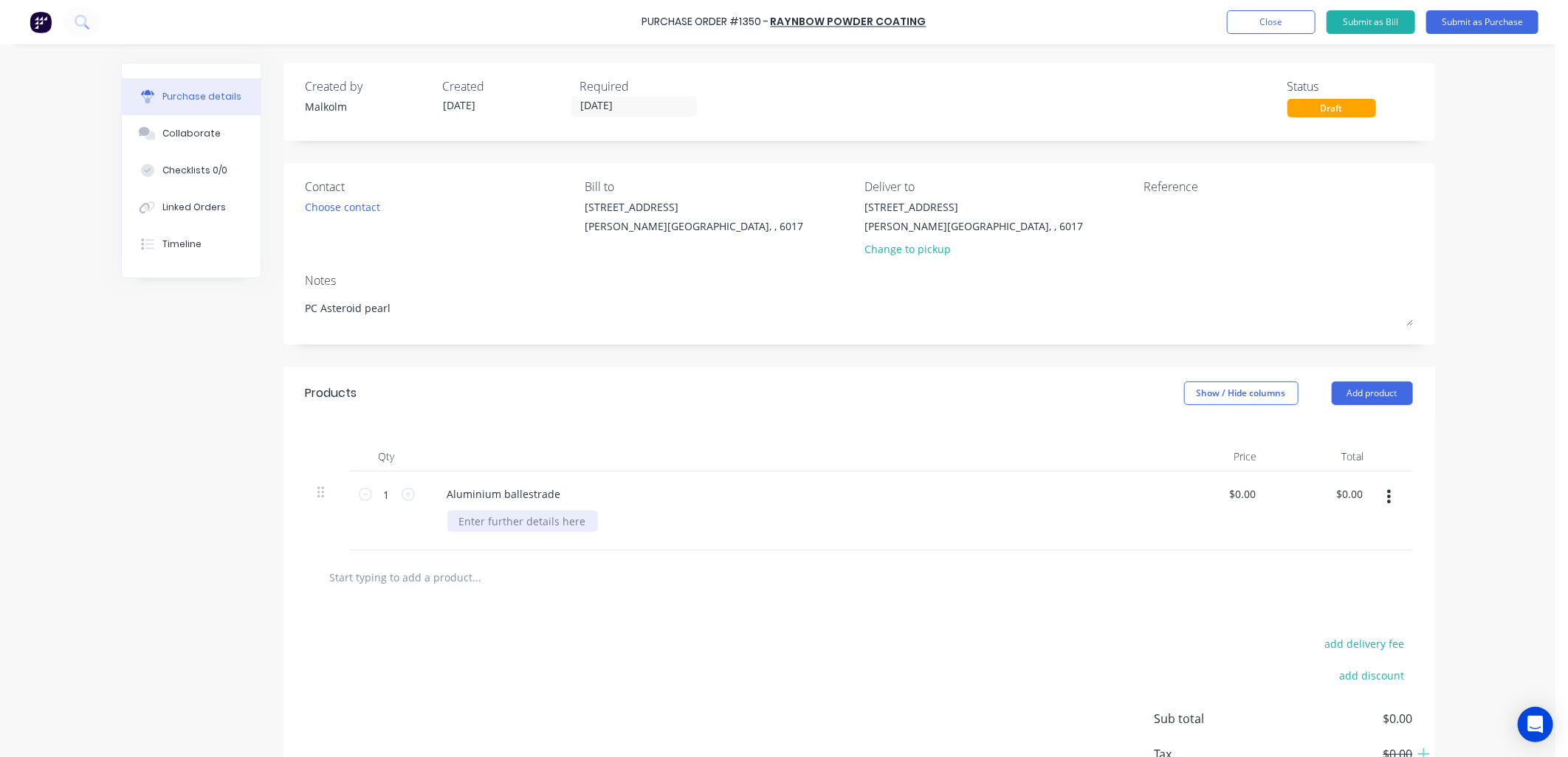
type textarea "x"
click at [566, 525] on div at bounding box center [522, 521] width 150 height 21
click at [547, 492] on div "Aluminium ballestrade" at bounding box center [504, 494] width 137 height 21
click at [525, 494] on div "Aluminium ballestrade - 60x10 flat bar" at bounding box center [542, 494] width 214 height 21
drag, startPoint x: 517, startPoint y: 496, endPoint x: 506, endPoint y: 496, distance: 11.0
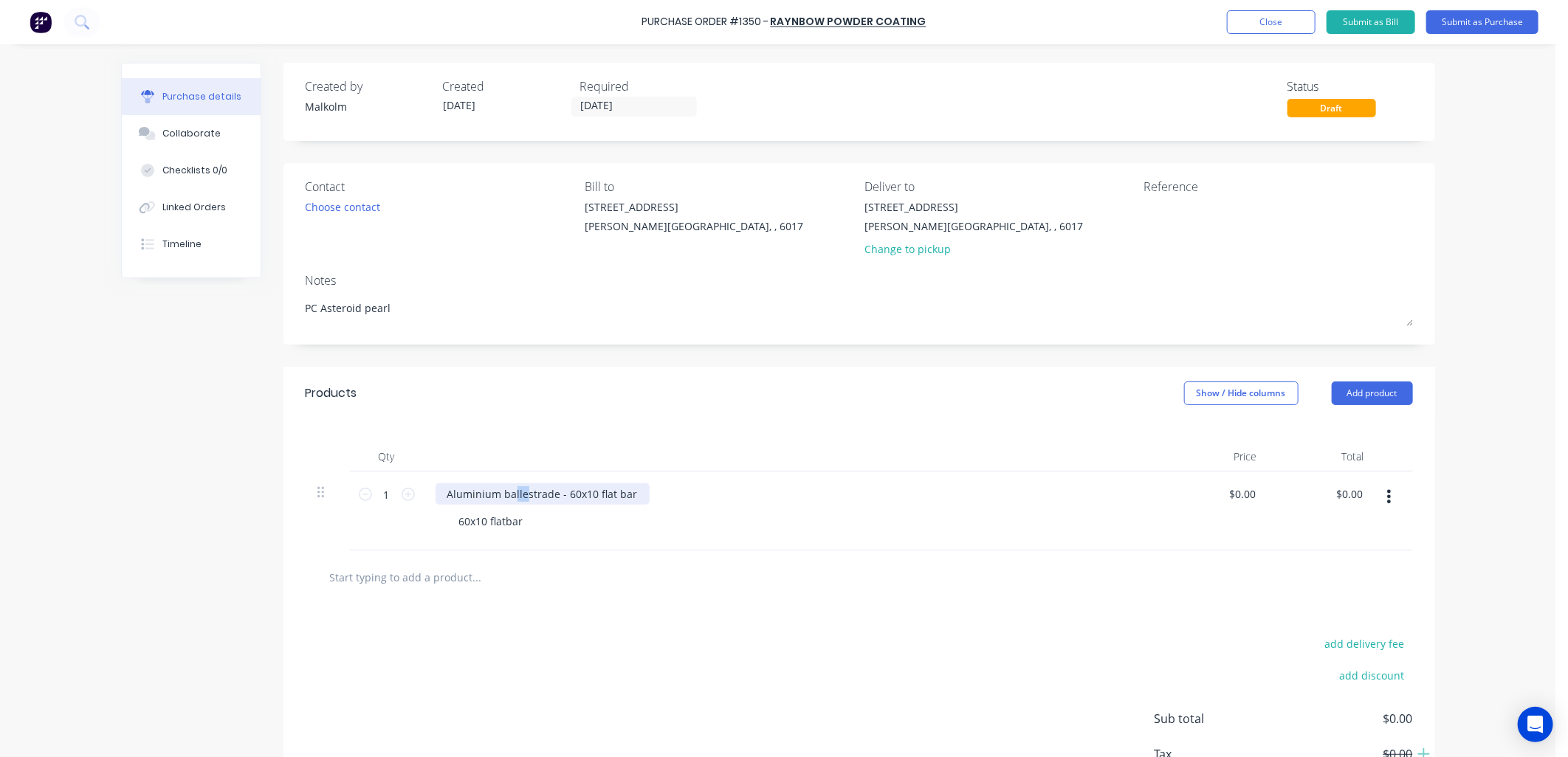
click at [506, 496] on div "Aluminium ballestrade - 60x10 flat bar" at bounding box center [542, 494] width 214 height 21
click at [530, 540] on div "Aluminium balustrade - 60x10 flat bar 60x10 flatbar" at bounding box center [793, 511] width 738 height 79
drag, startPoint x: 515, startPoint y: 524, endPoint x: 432, endPoint y: 517, distance: 83.3
click at [432, 517] on div "Aluminium balustrade - 60x10 flat bar 60x10 flatbar" at bounding box center [793, 511] width 738 height 79
click at [609, 526] on div "860 high x 2800 long" at bounding box center [798, 521] width 702 height 21
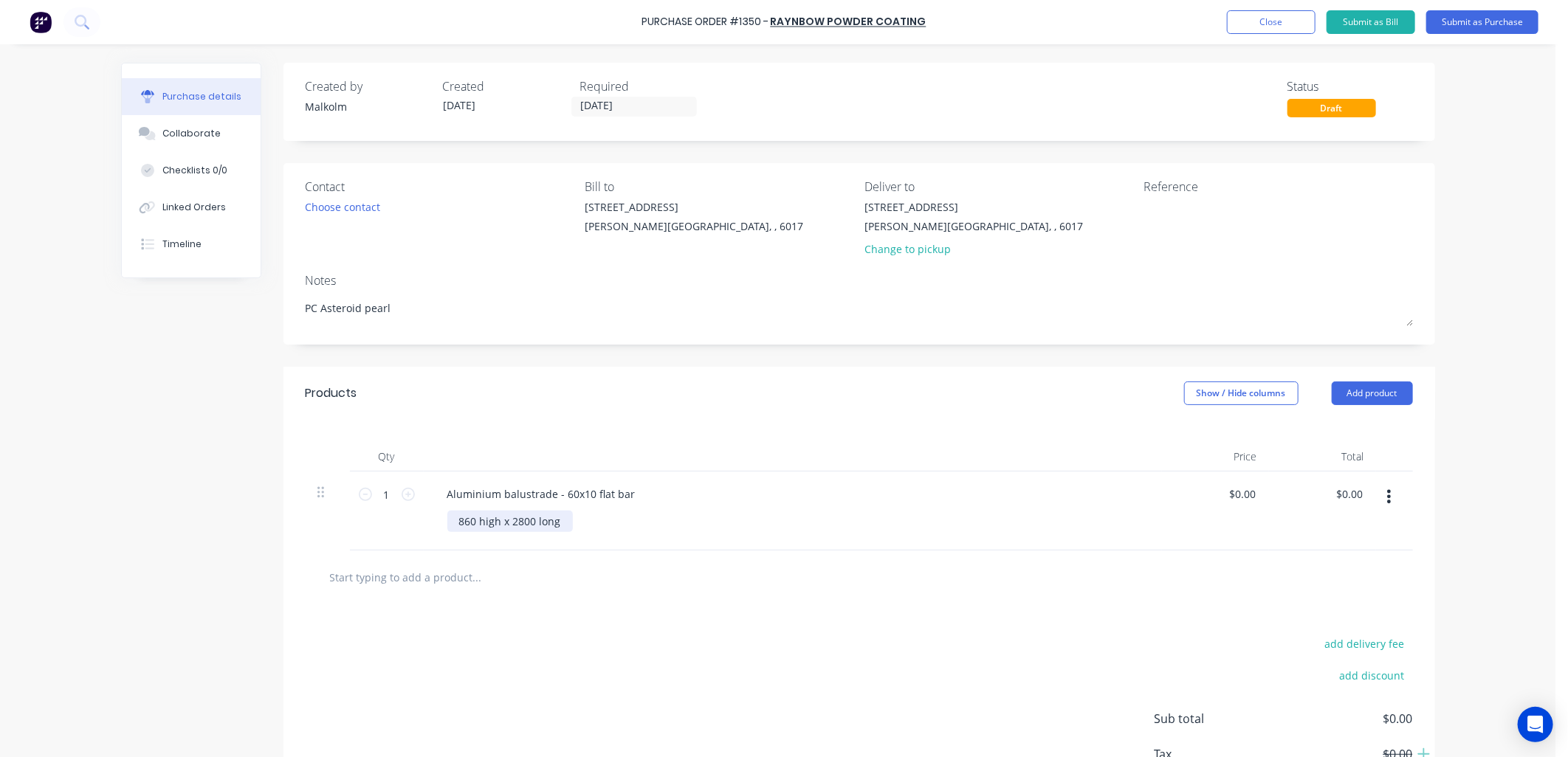
click at [550, 522] on div "860 high x 2800 long" at bounding box center [510, 521] width 126 height 21
click at [605, 499] on div "Aluminium balustrade - 60x10 flat bar" at bounding box center [541, 494] width 212 height 21
click at [623, 498] on div "Aluminium balustrade - 60x10 flat bar" at bounding box center [541, 494] width 212 height 21
type textarea "x"
click at [700, 469] on div at bounding box center [793, 456] width 738 height 30
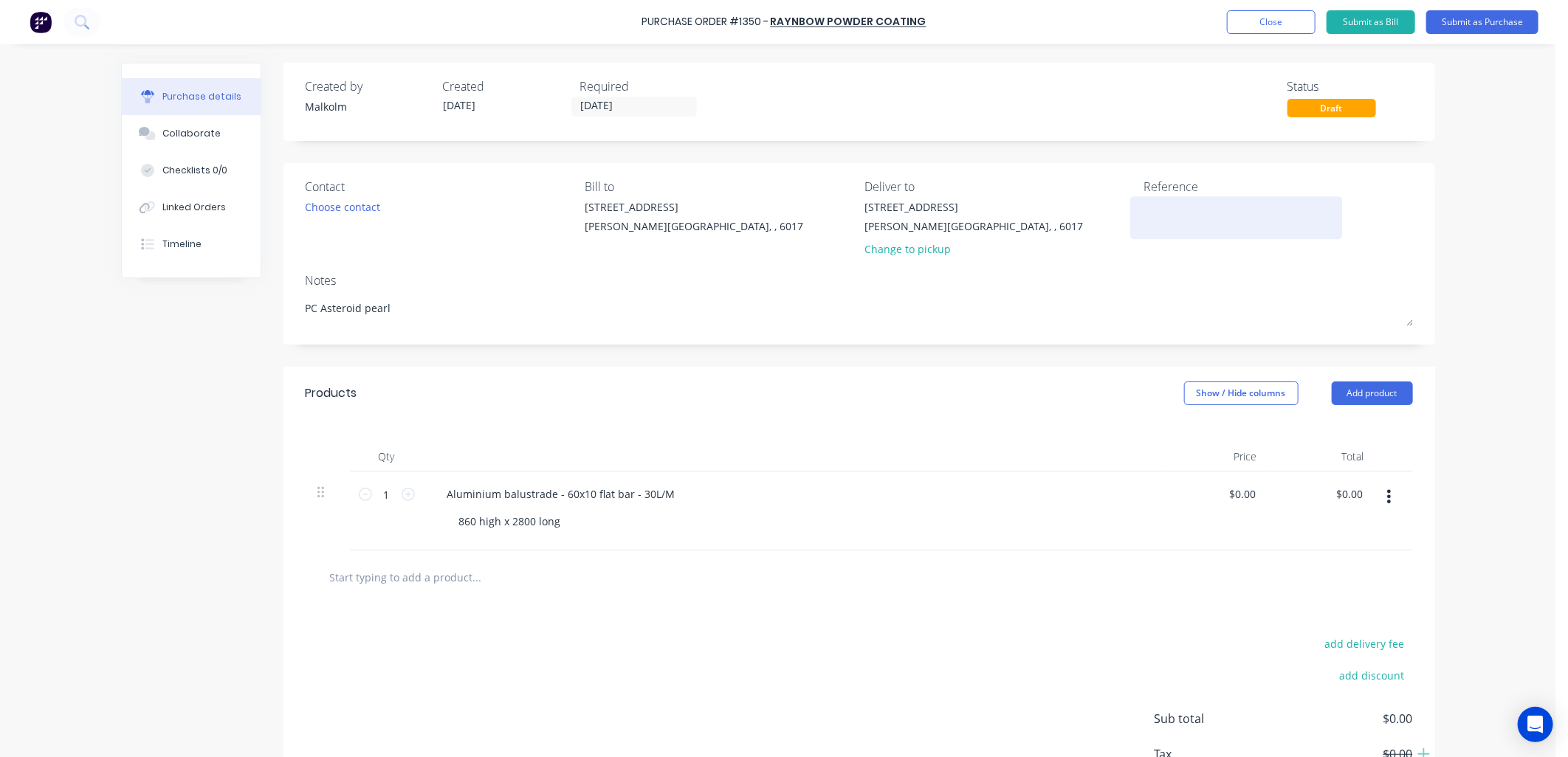
click at [1166, 207] on textarea at bounding box center [1236, 216] width 185 height 33
type textarea "#589 - Castelli"
type textarea "x"
type textarea "#589 - Castelli"
click at [1310, 251] on div "Reference #589 - Castelli" at bounding box center [1278, 221] width 269 height 86
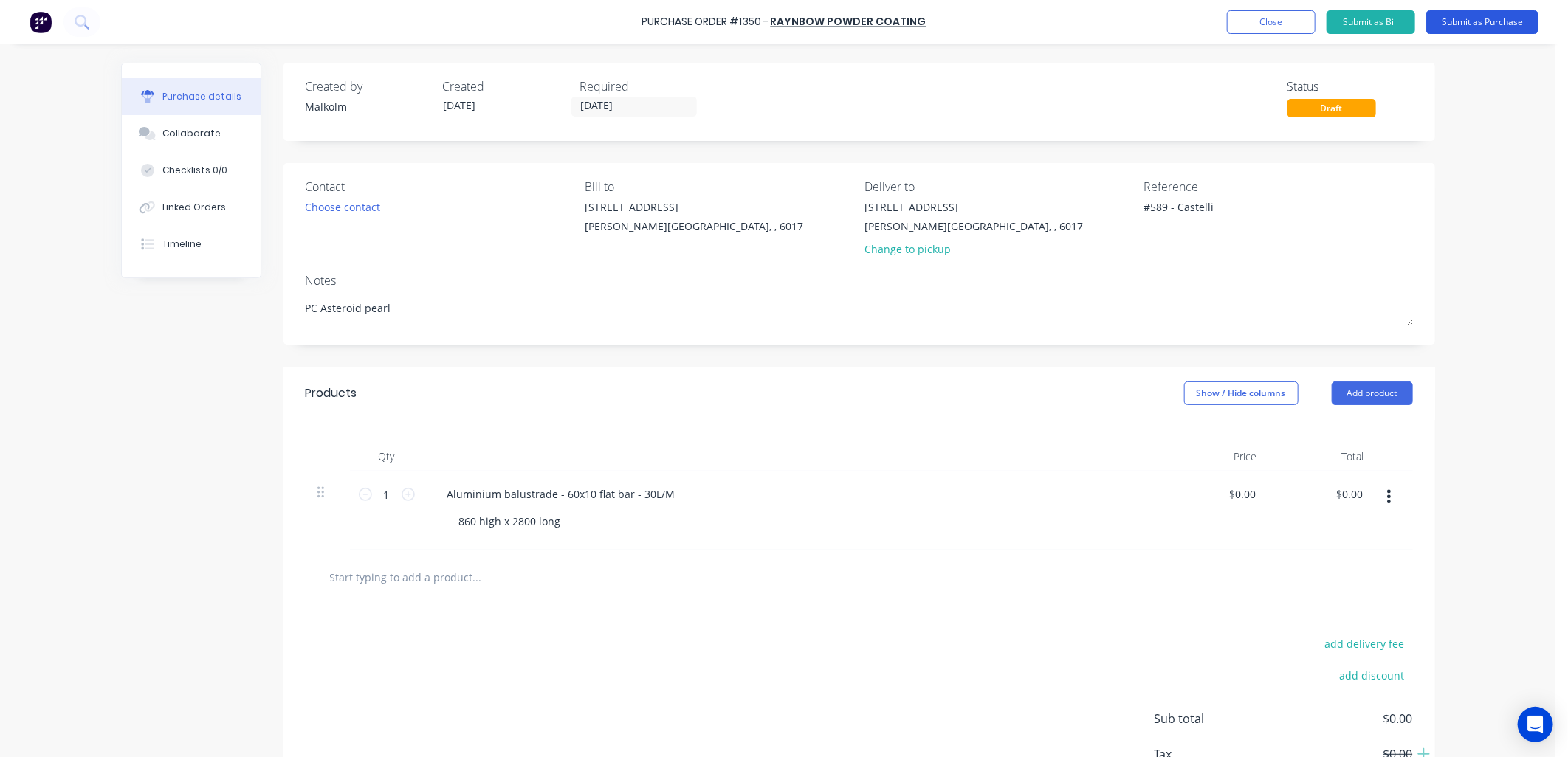
click at [1466, 21] on button "Submit as Purchase" at bounding box center [1482, 22] width 113 height 24
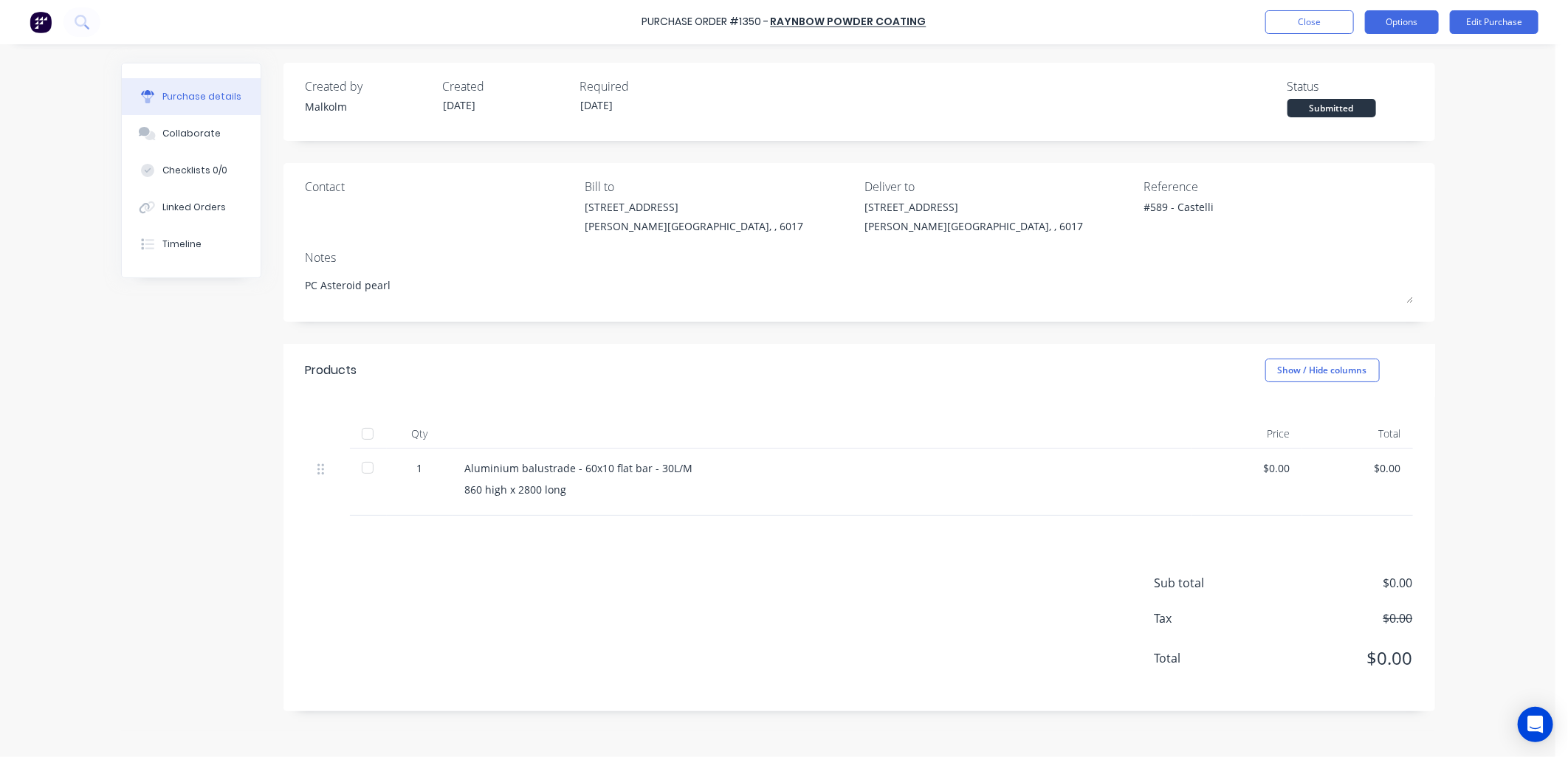
click at [1406, 19] on button "Options" at bounding box center [1401, 22] width 74 height 24
click at [1328, 176] on div "Change supplier" at bounding box center [1368, 178] width 113 height 21
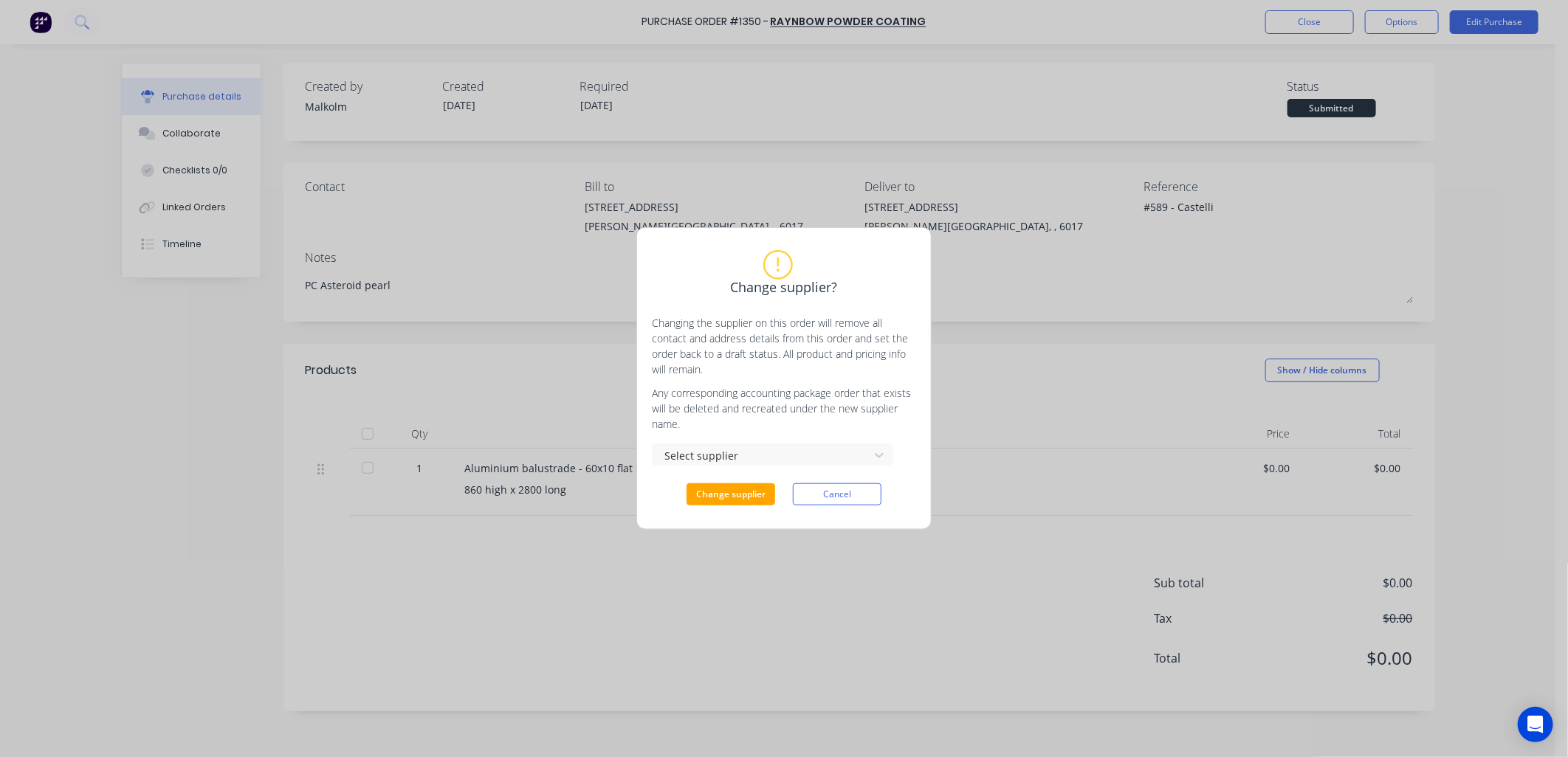
type textarea "x"
click at [766, 458] on div at bounding box center [763, 456] width 197 height 18
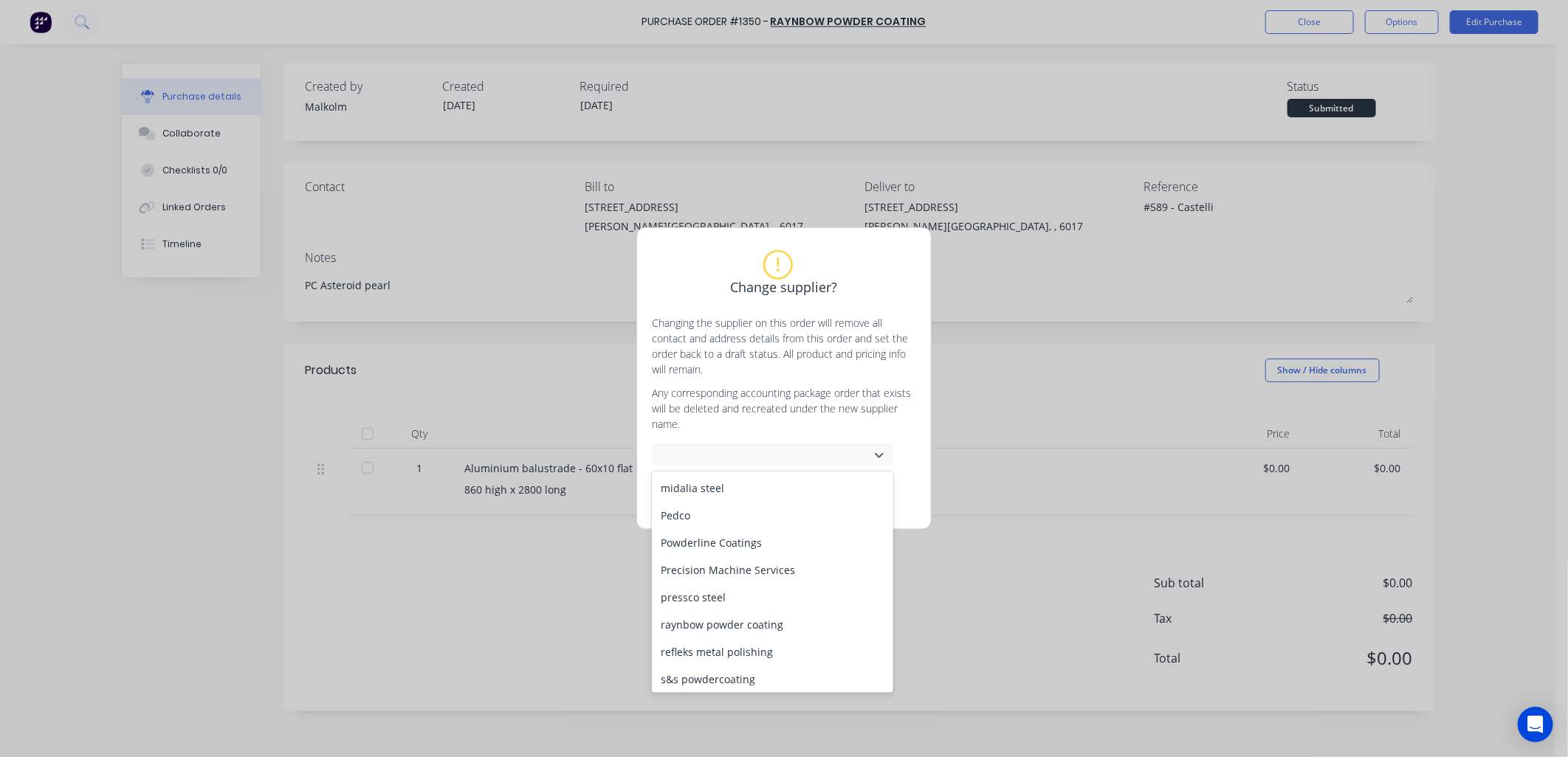
scroll to position [573, 0]
click at [731, 593] on div "s&s powdercoating" at bounding box center [772, 597] width 241 height 27
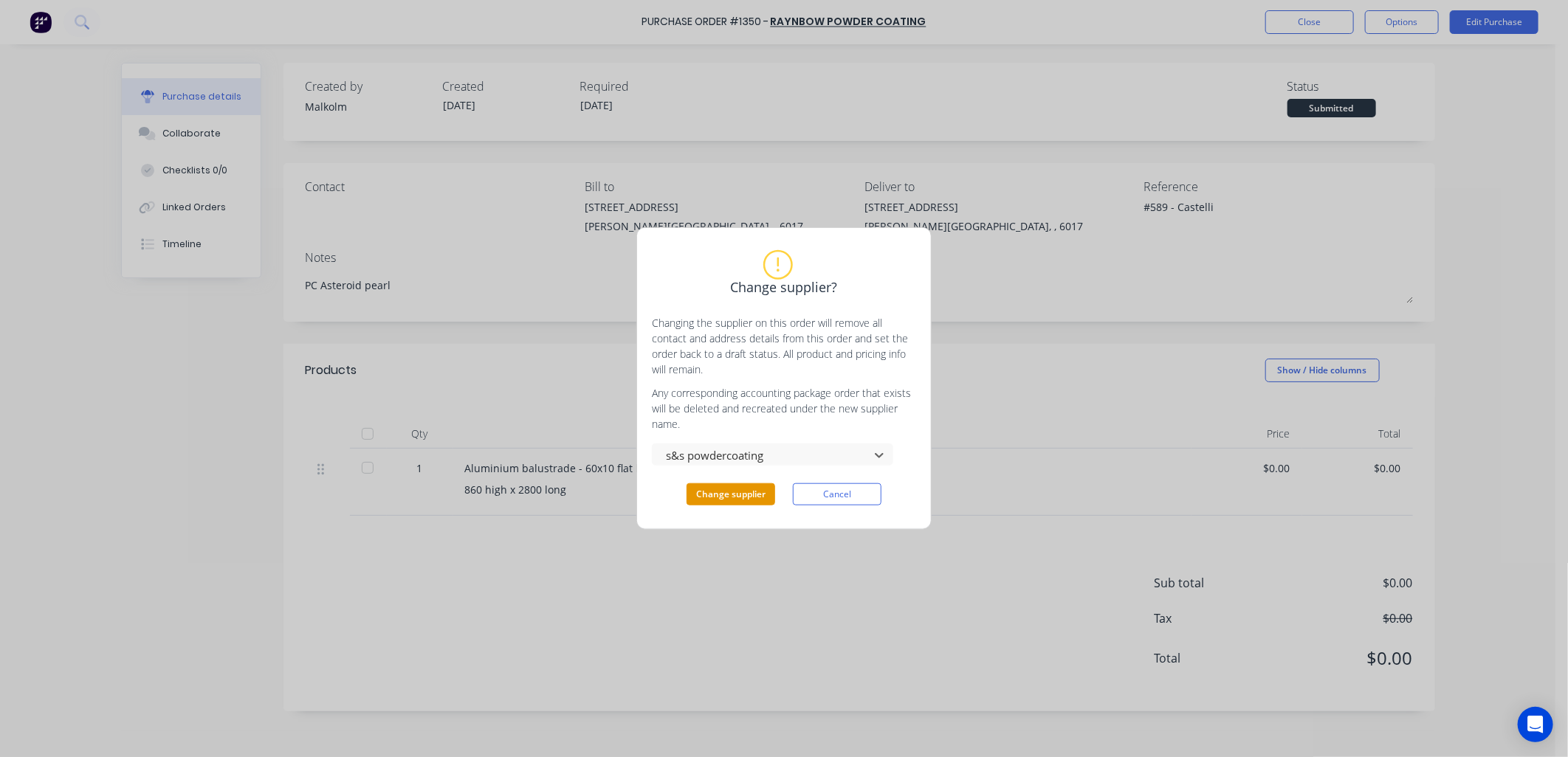
click at [753, 498] on button "Change supplier" at bounding box center [731, 494] width 89 height 22
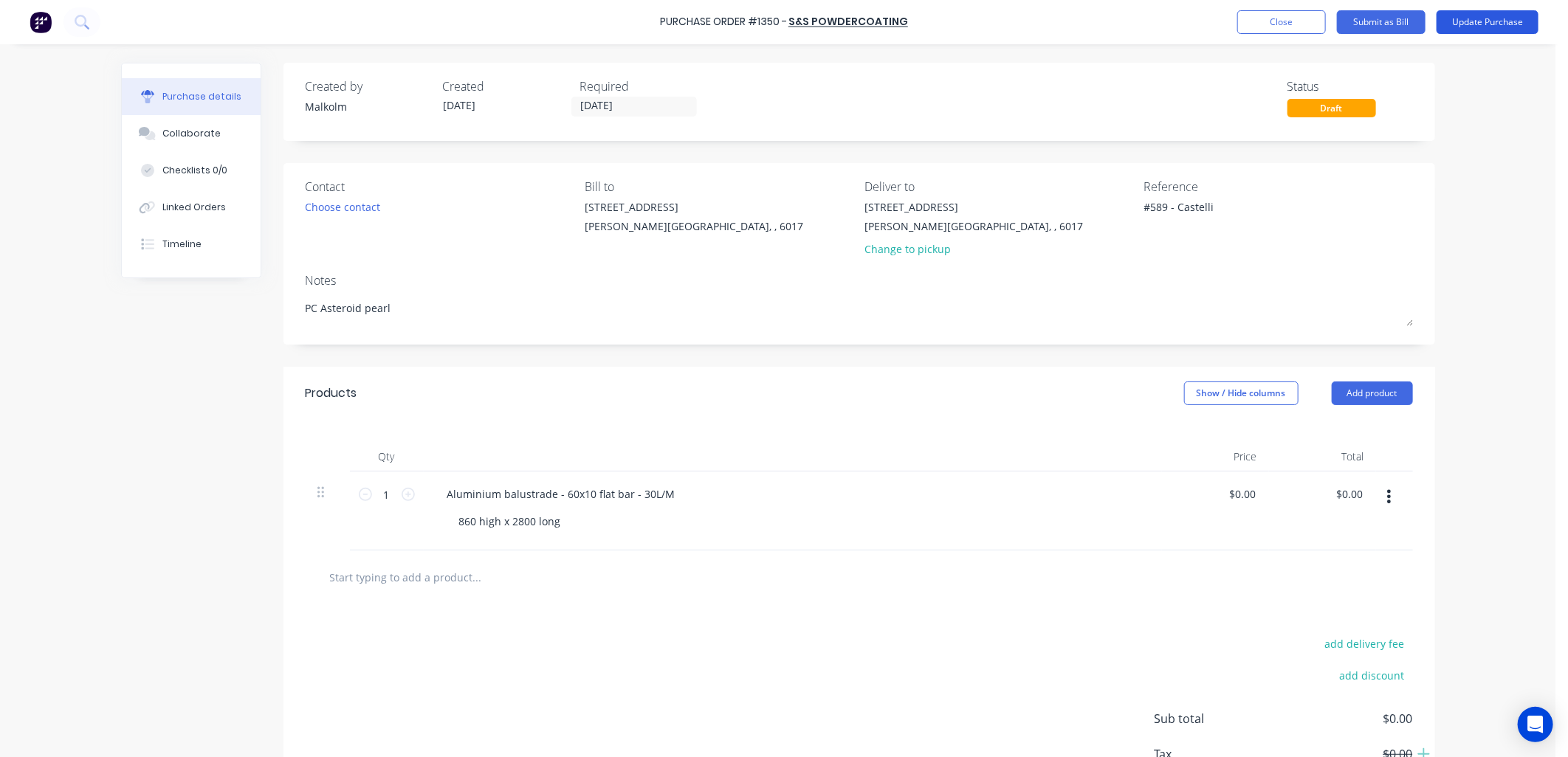
click at [1472, 19] on button "Update Purchase" at bounding box center [1488, 22] width 102 height 24
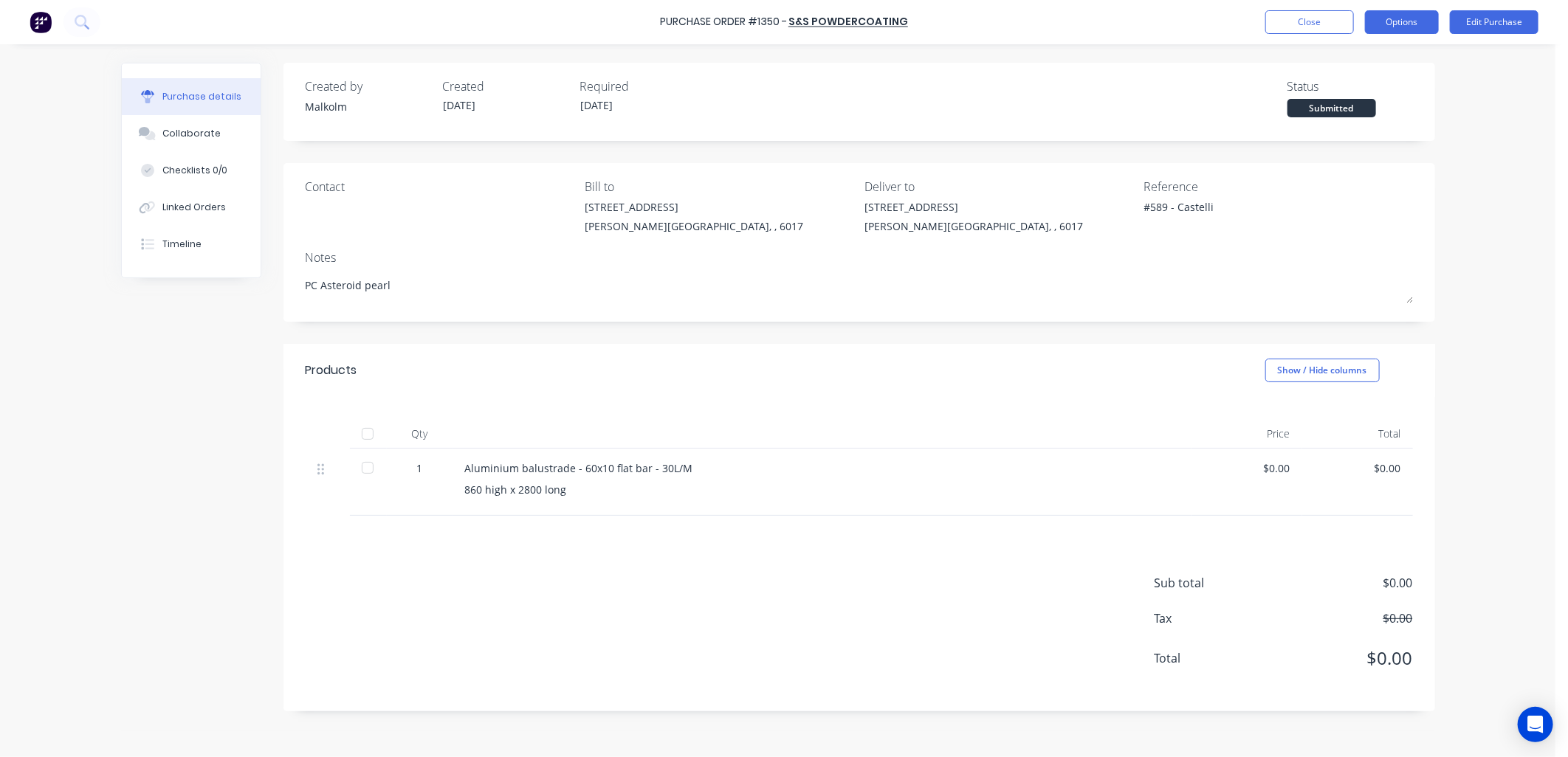
click at [1405, 16] on button "Options" at bounding box center [1401, 22] width 74 height 24
click at [1365, 57] on div "Print / Email" at bounding box center [1368, 60] width 113 height 21
click at [1327, 115] on div "Without pricing" at bounding box center [1368, 119] width 113 height 21
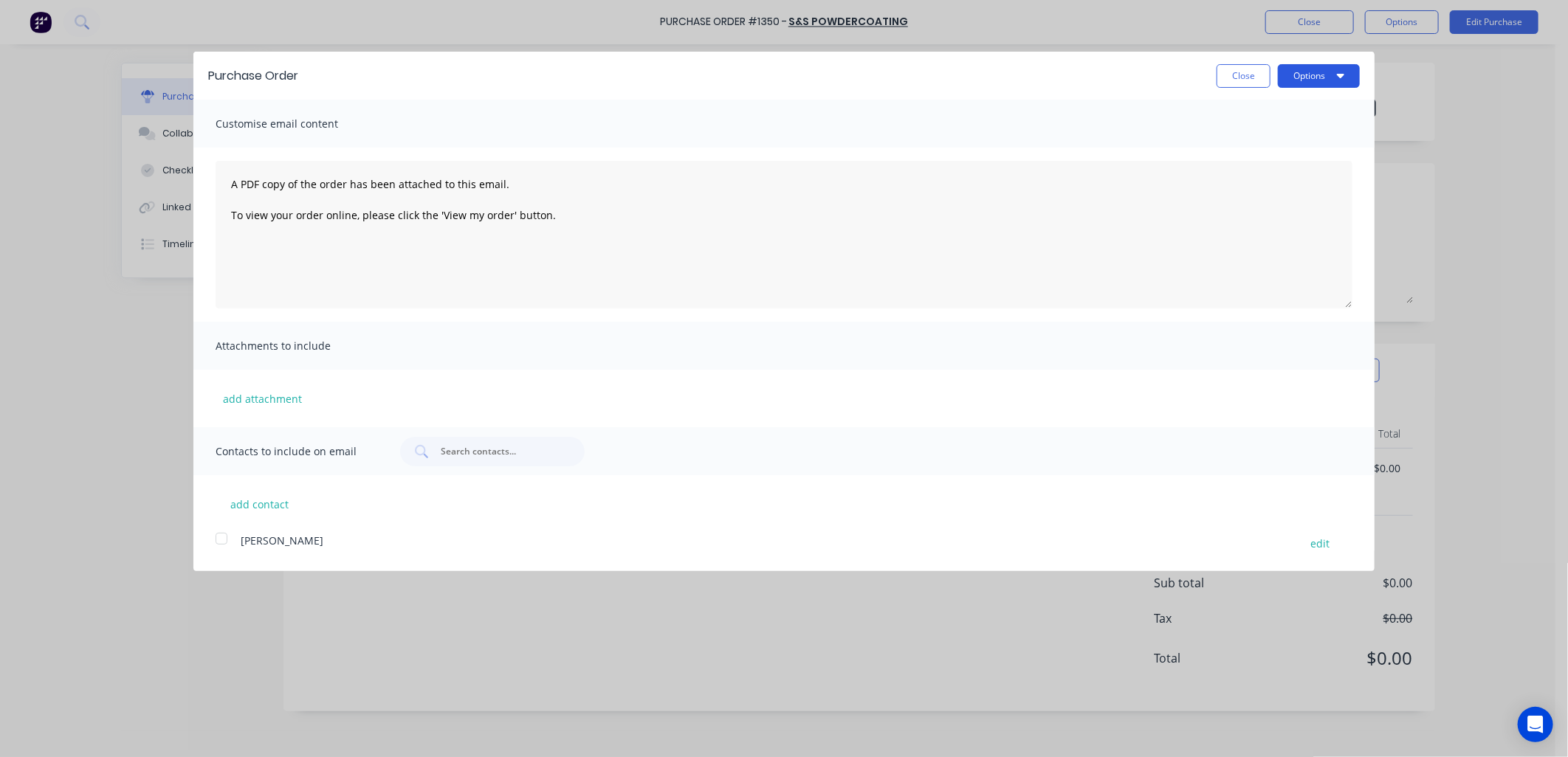
click at [1320, 84] on button "Options" at bounding box center [1318, 76] width 82 height 24
click at [1257, 112] on div "Print" at bounding box center [1290, 113] width 113 height 21
type textarea "x"
